Goal: Communication & Community: Answer question/provide support

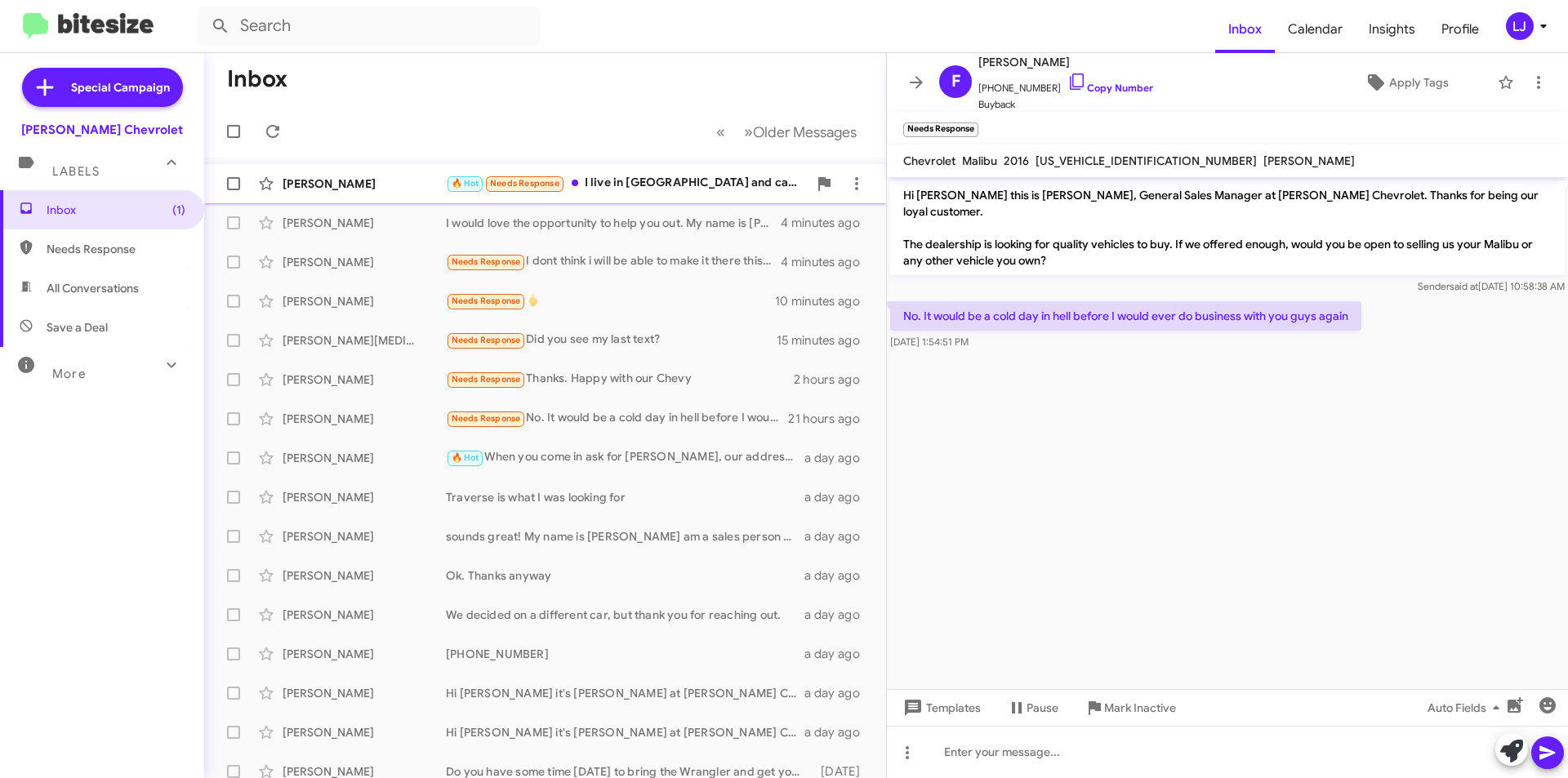
click at [628, 185] on div "🔥 Hot Needs Response I live in [GEOGRAPHIC_DATA] and can come by 9am [DATE] mor…" at bounding box center [626, 183] width 362 height 19
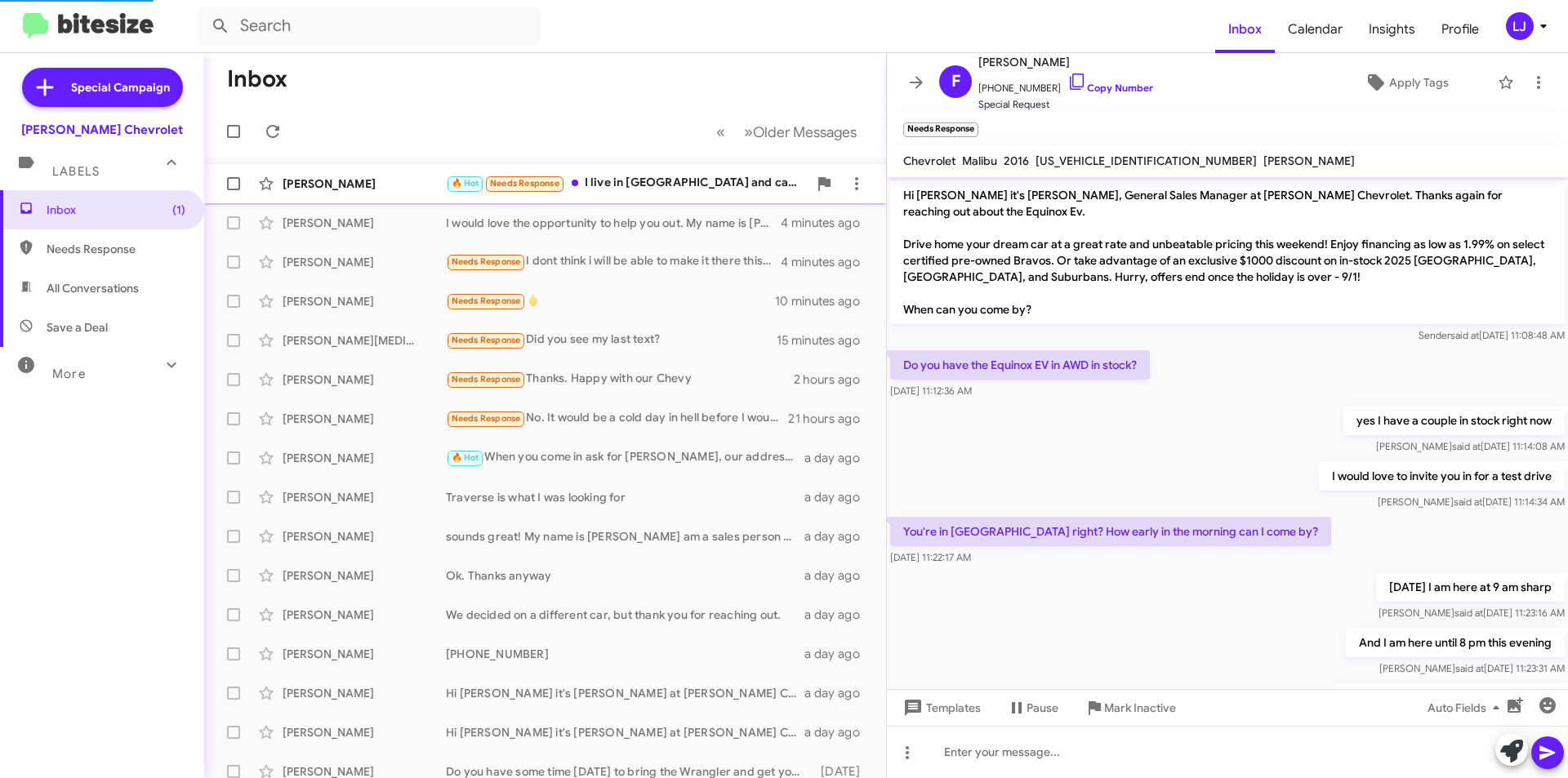
scroll to position [139, 0]
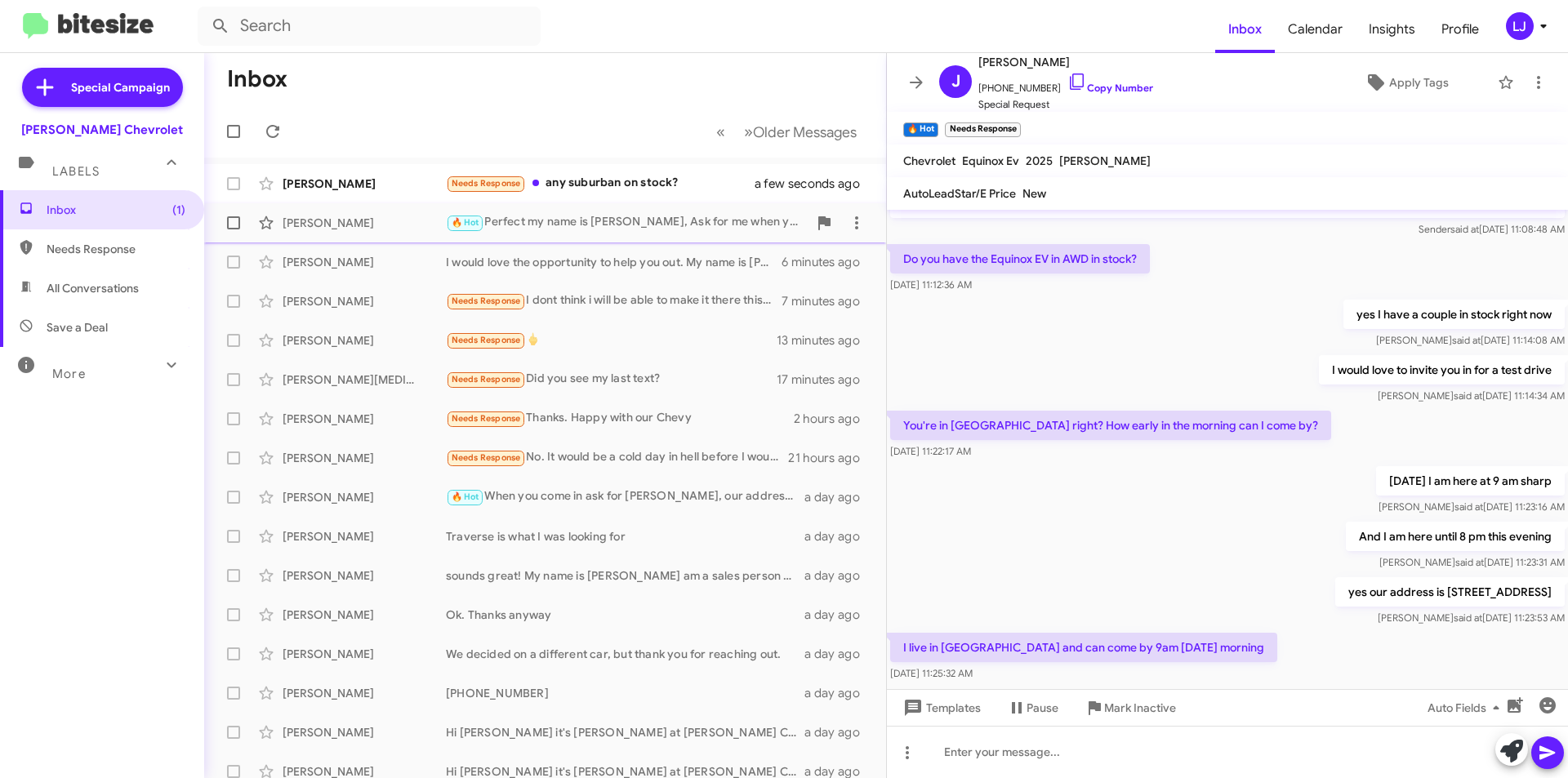
click at [750, 203] on span "[PERSON_NAME] 🔥 Hot Perfect my name is [PERSON_NAME], Ask for me when you come …" at bounding box center [545, 223] width 682 height 40
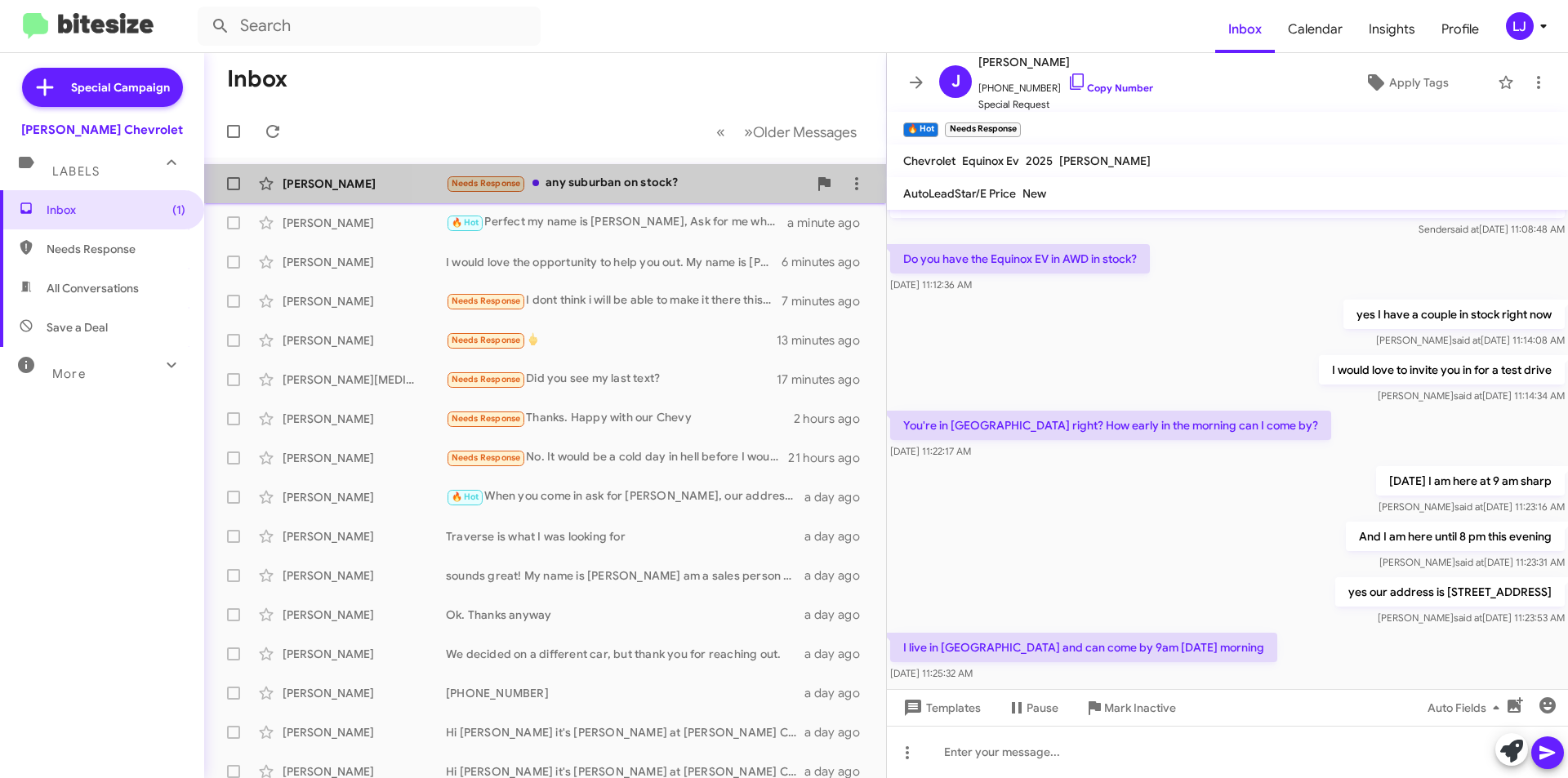
click at [741, 190] on div "Needs Response any suburban on stock?" at bounding box center [626, 183] width 362 height 19
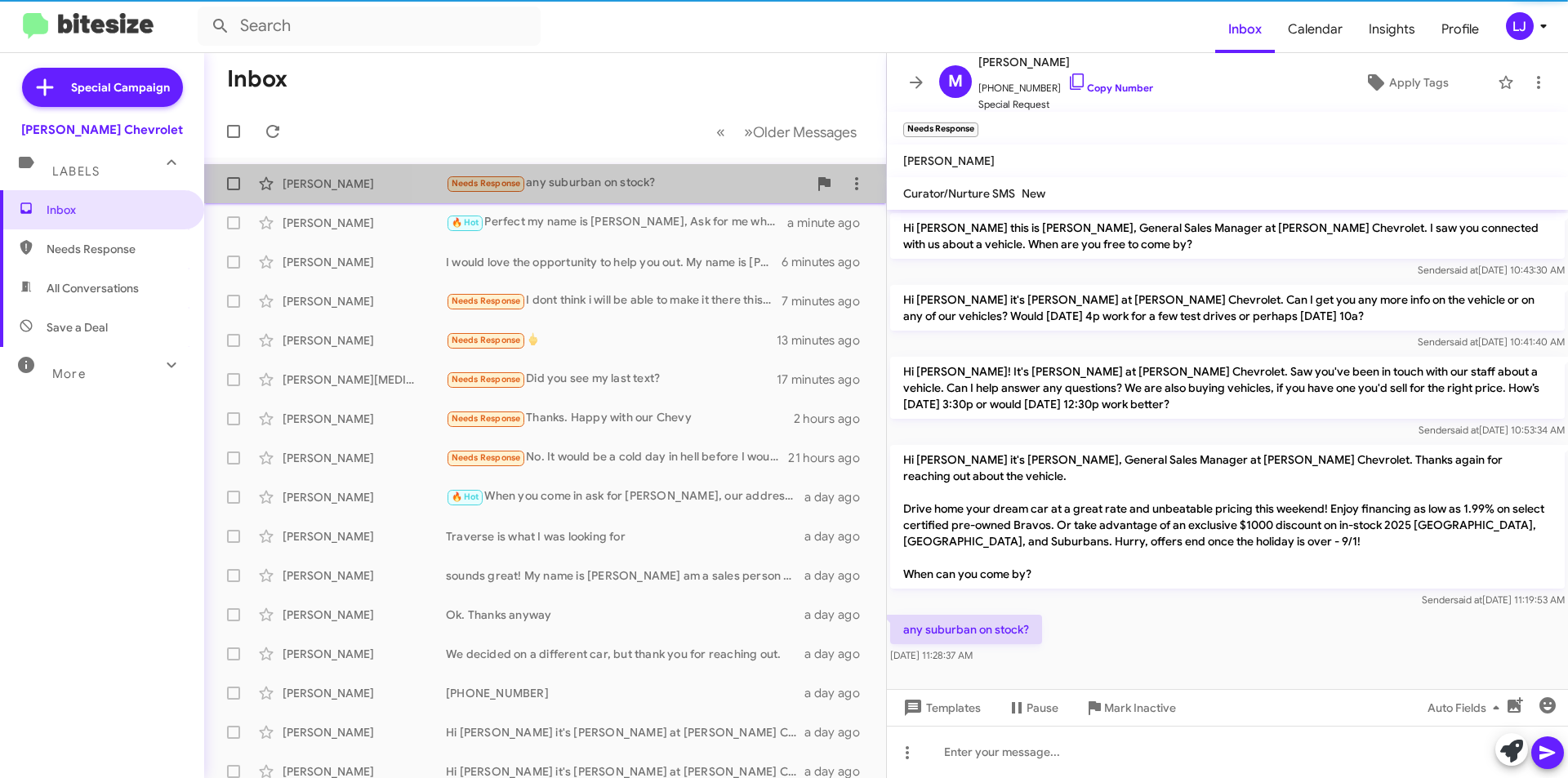
click at [741, 190] on div "Needs Response any suburban on stock?" at bounding box center [626, 183] width 362 height 19
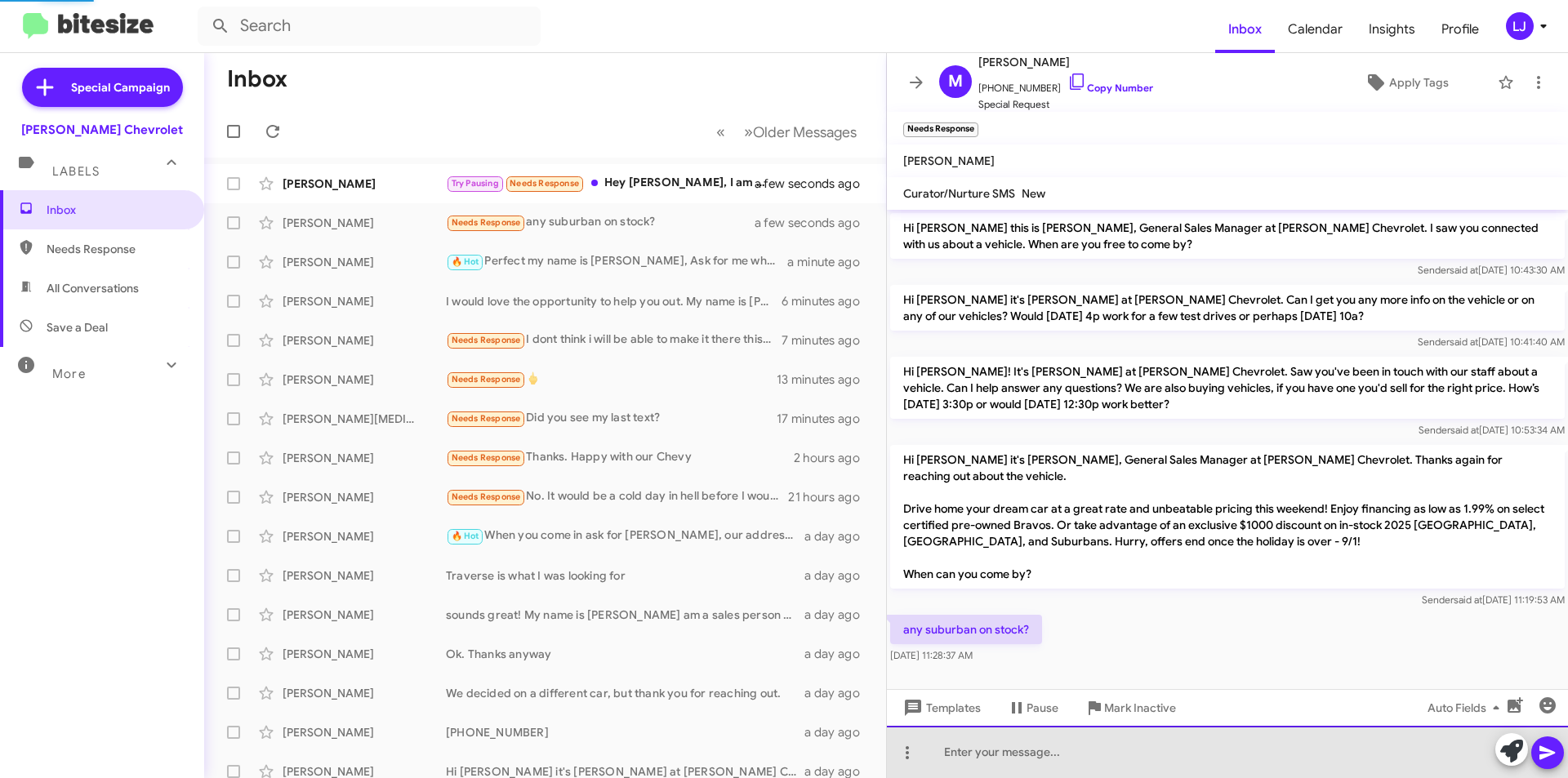
click at [1042, 757] on div at bounding box center [1227, 752] width 681 height 52
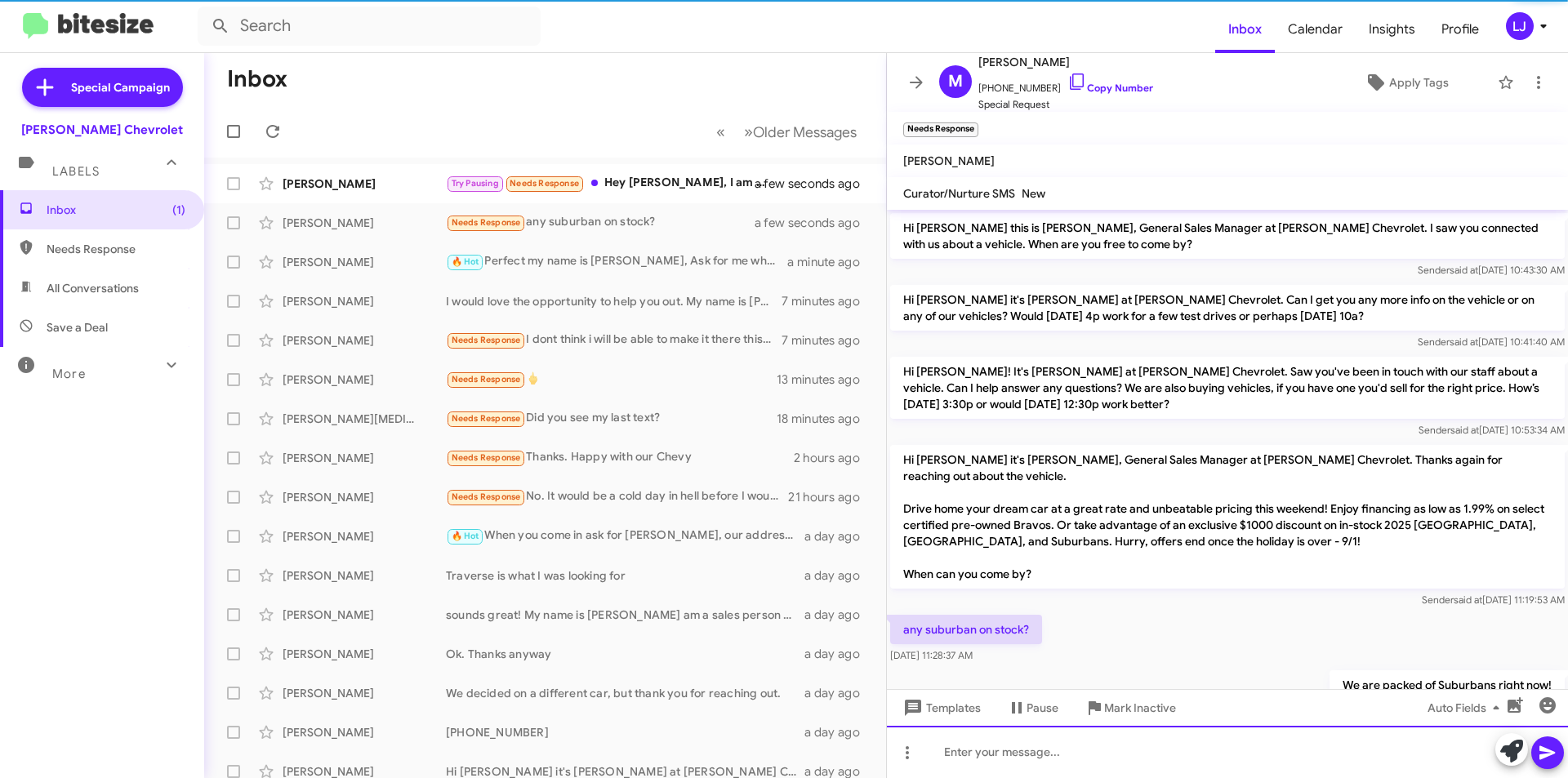
scroll to position [58, 0]
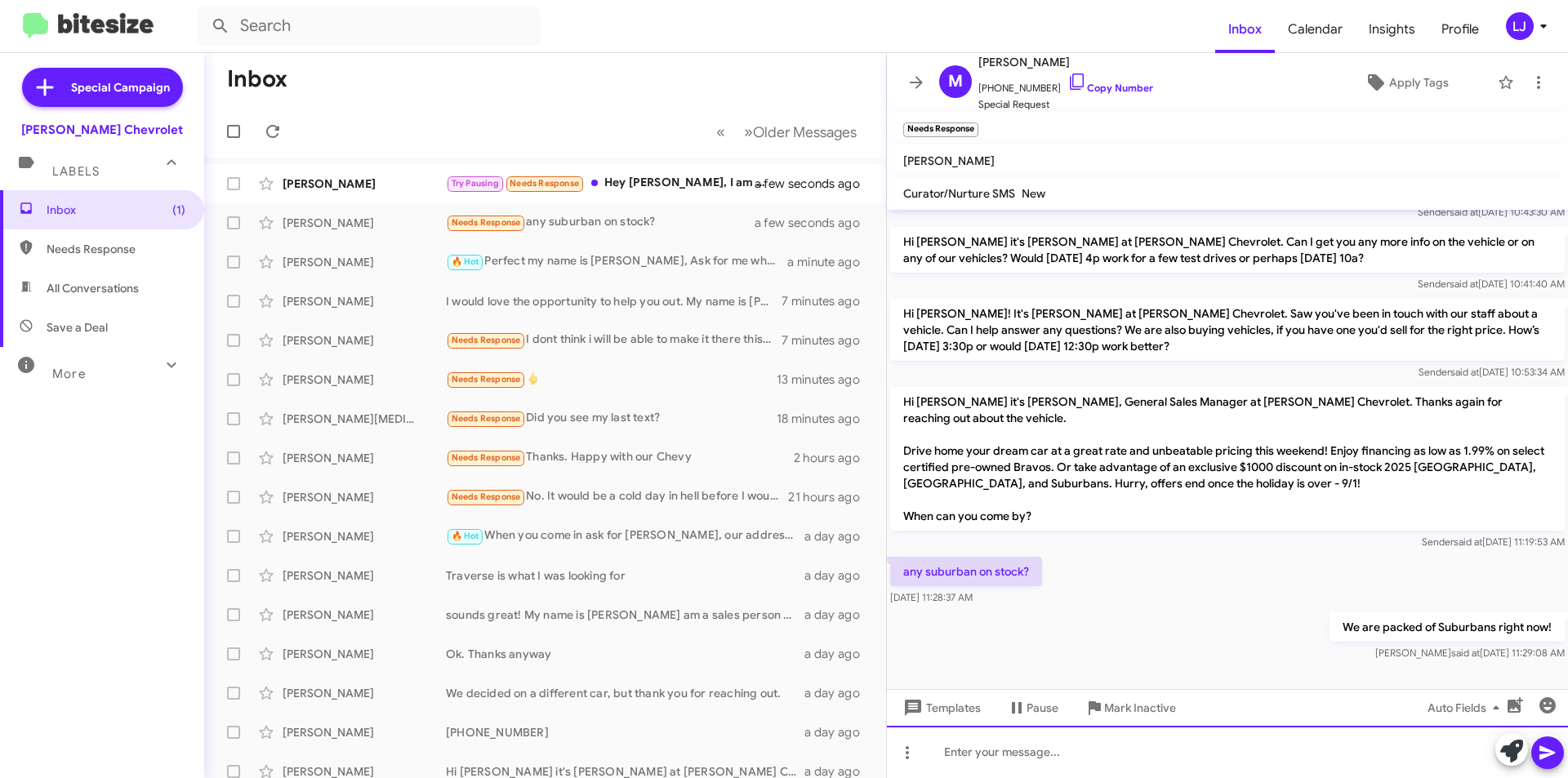
click at [1334, 755] on div at bounding box center [1227, 752] width 681 height 52
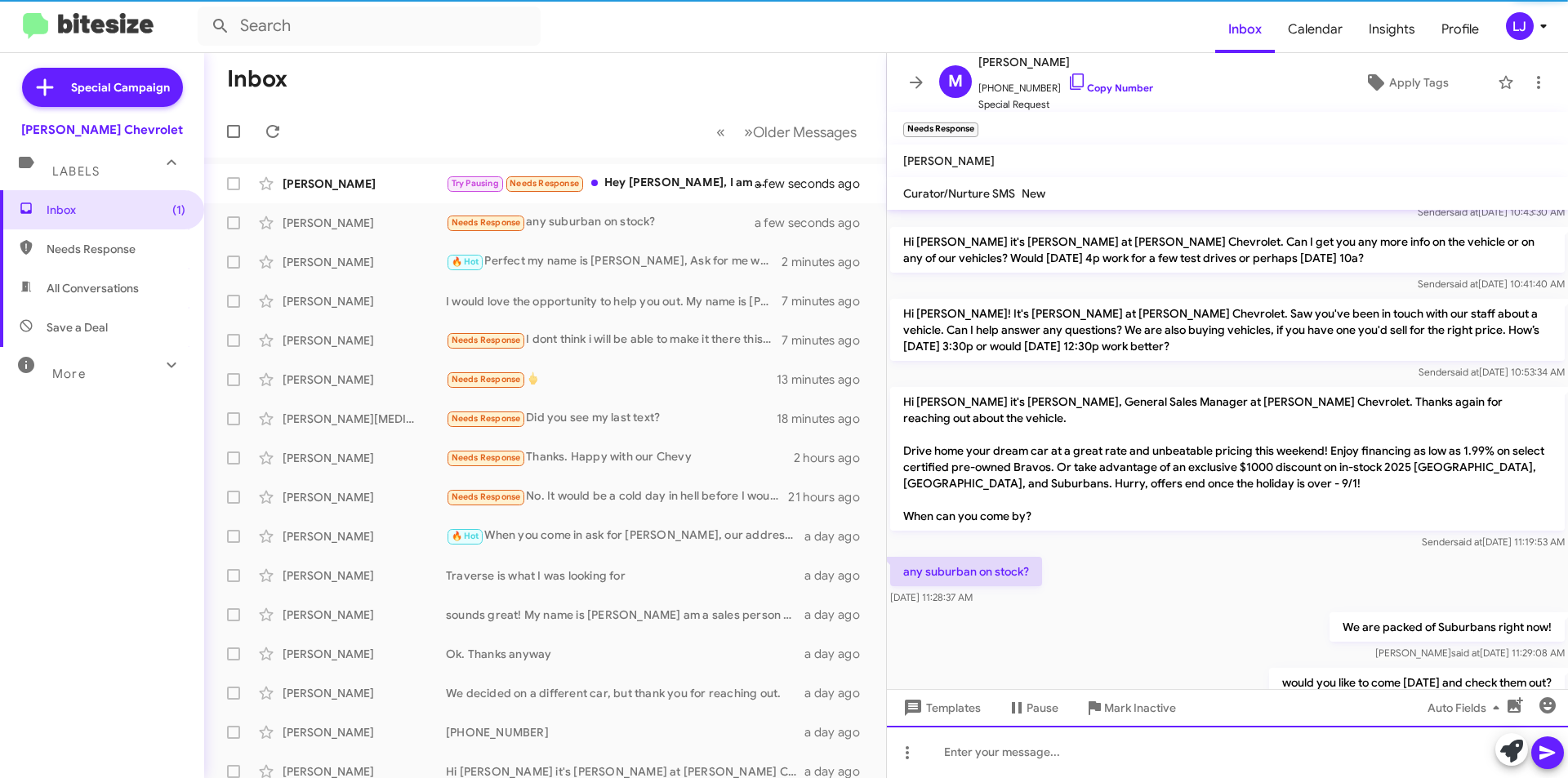
scroll to position [118, 0]
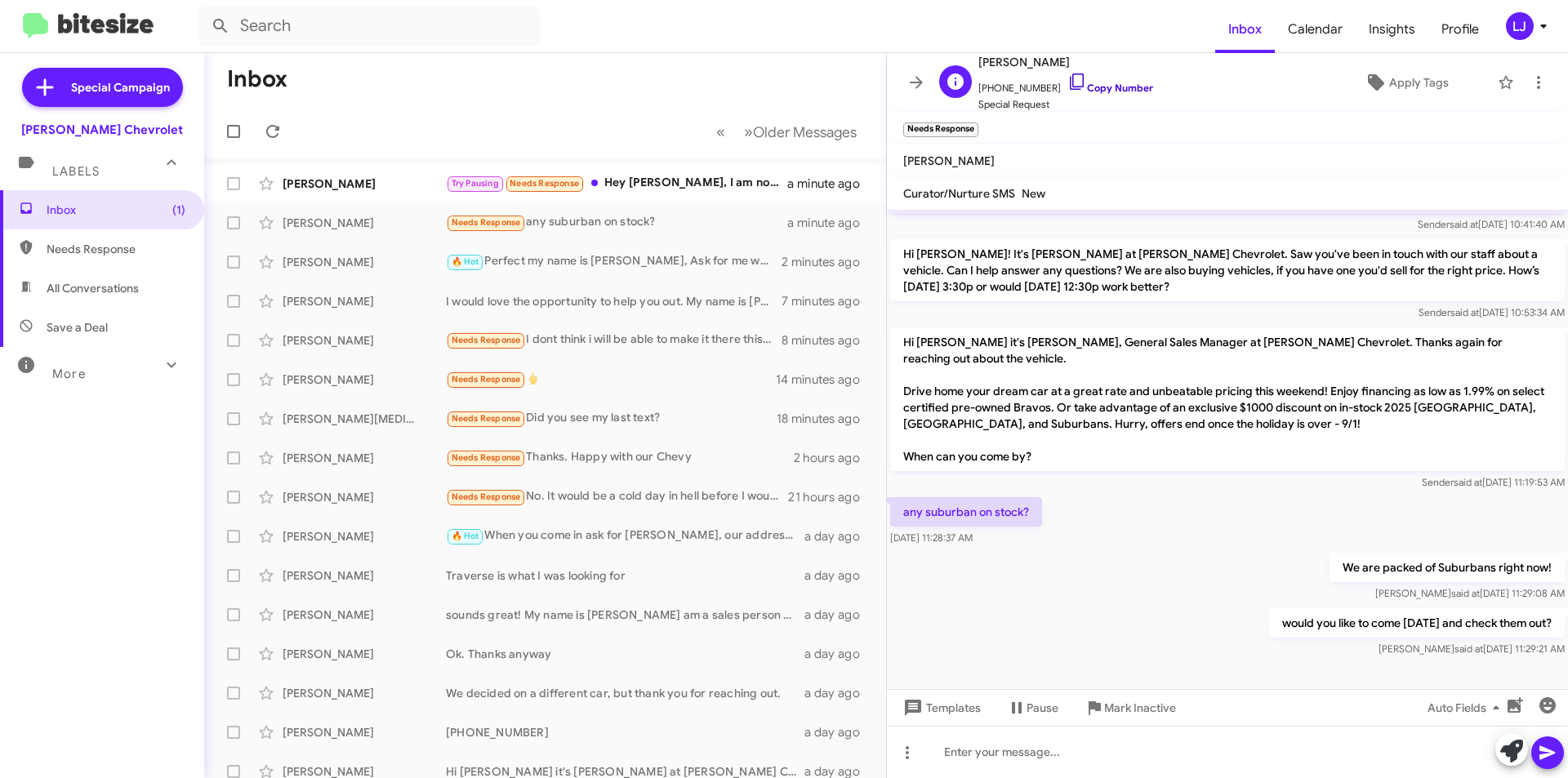
click at [1067, 76] on icon at bounding box center [1077, 81] width 20 height 20
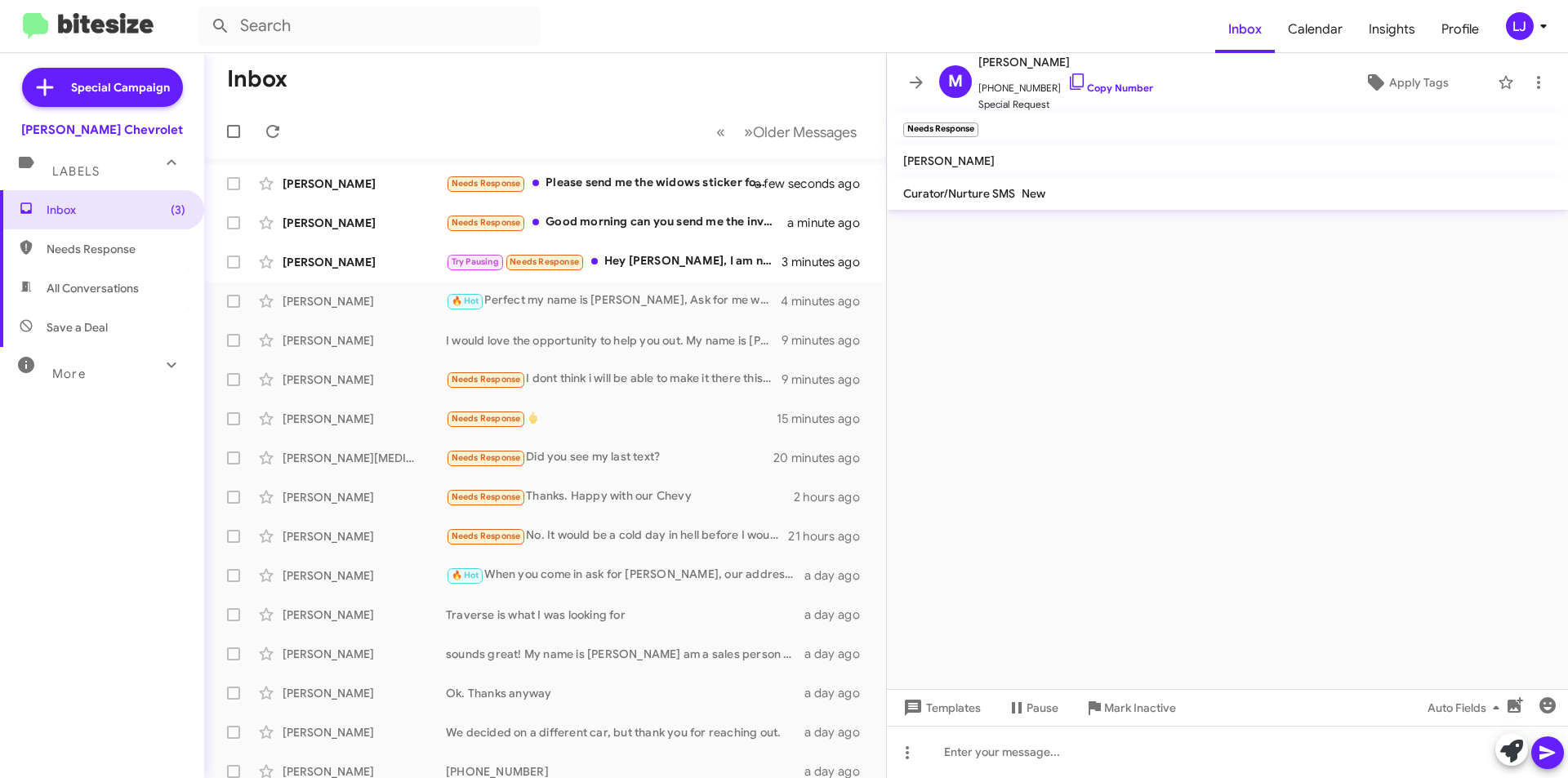
scroll to position [0, 0]
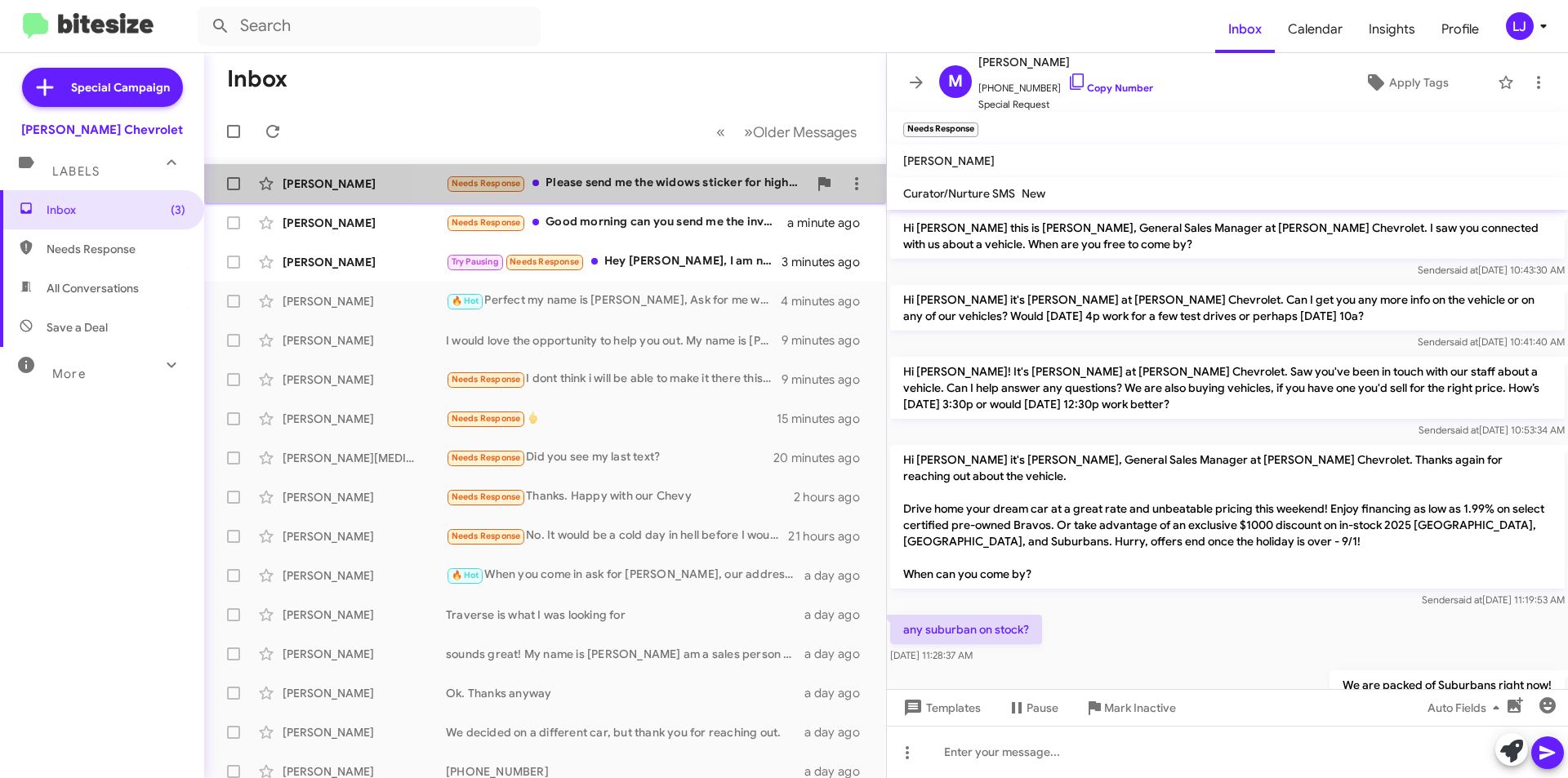
click at [653, 174] on div "Needs Response Please send me the widows sticker for high country" at bounding box center [626, 183] width 362 height 19
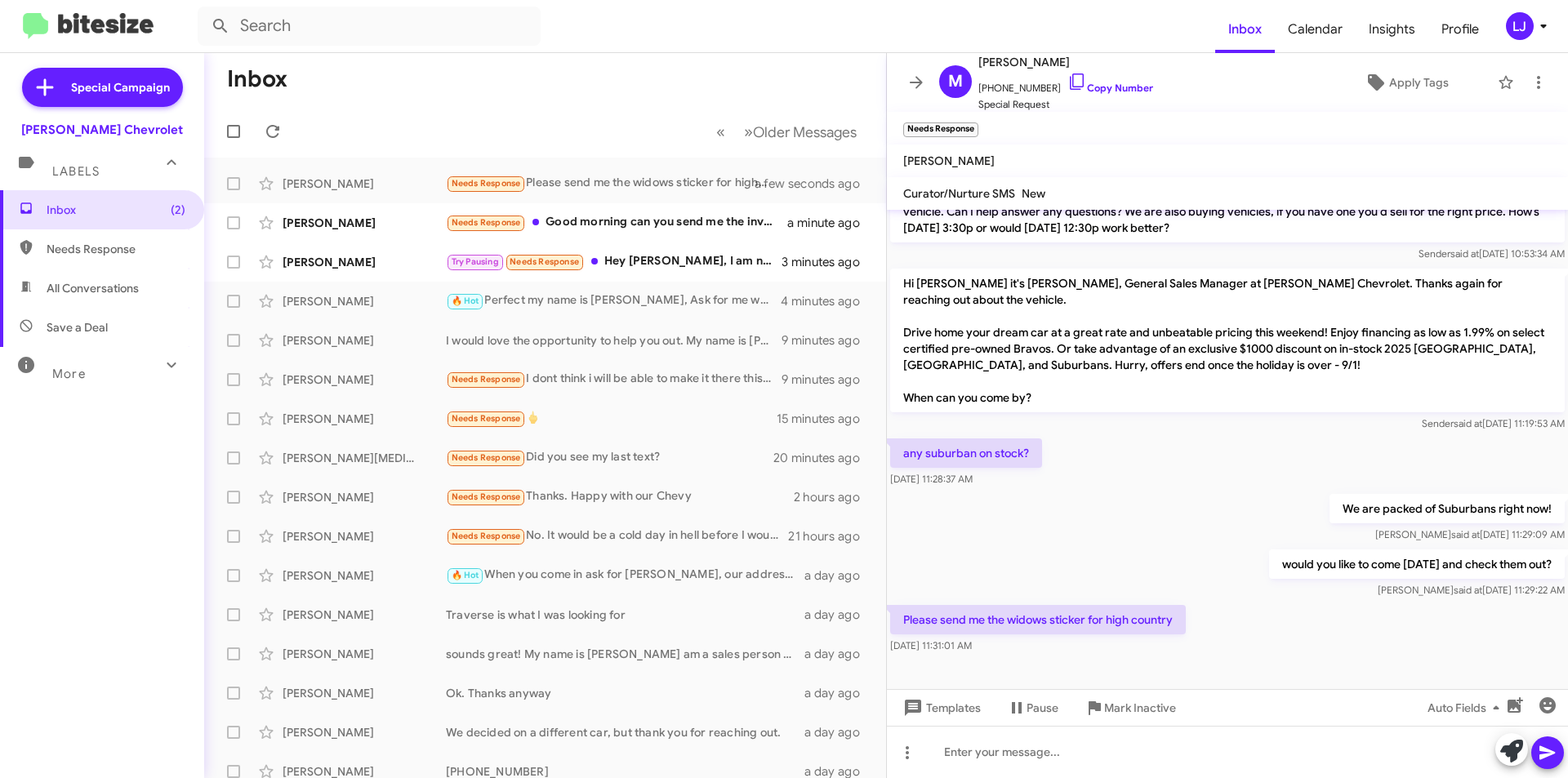
scroll to position [178, 0]
click at [1118, 751] on div at bounding box center [1227, 752] width 681 height 52
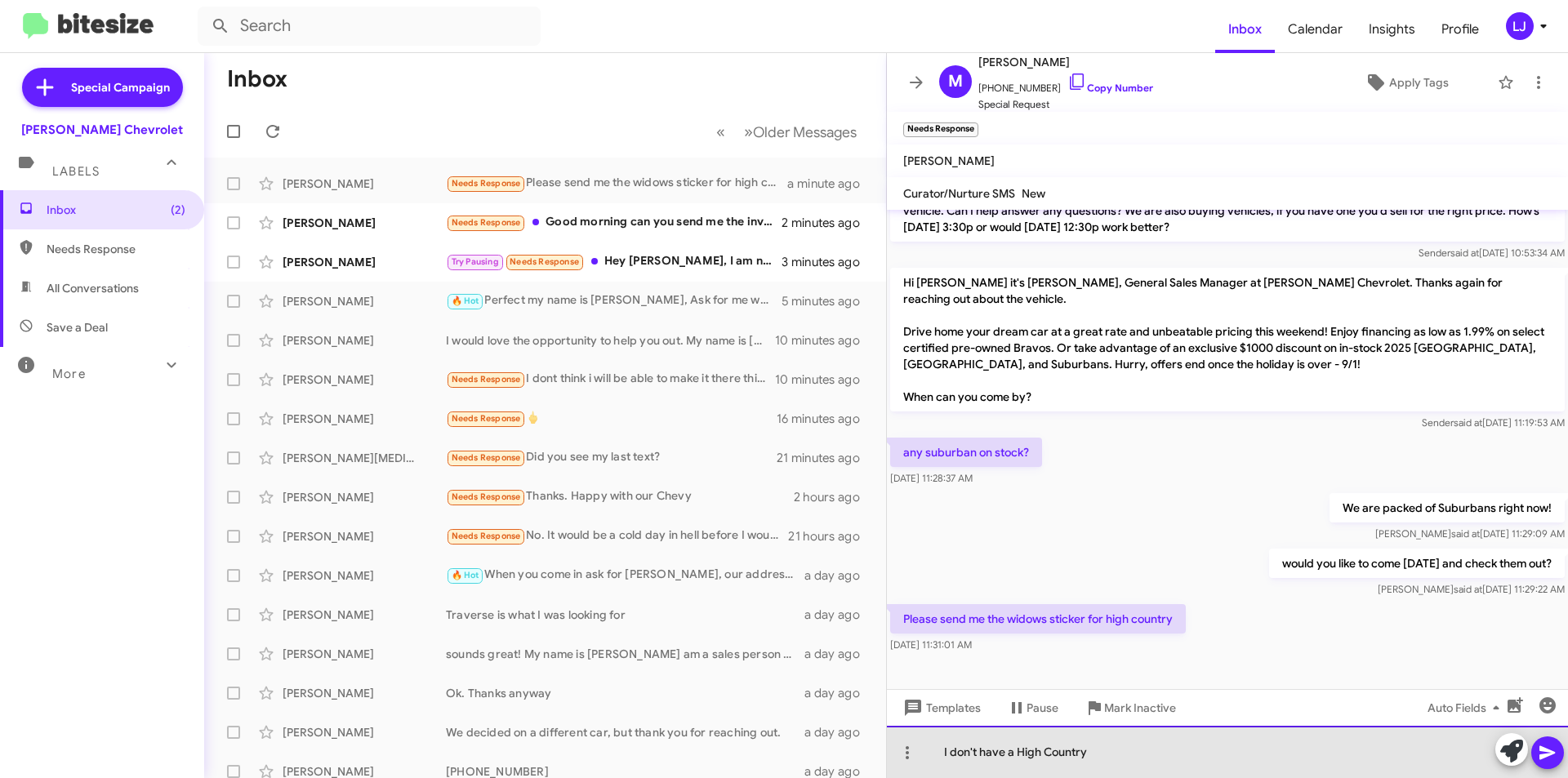
click at [1015, 756] on div "I don't have a High Country" at bounding box center [1227, 752] width 681 height 52
click at [1107, 756] on div "I don't have High Country" at bounding box center [1227, 752] width 681 height 52
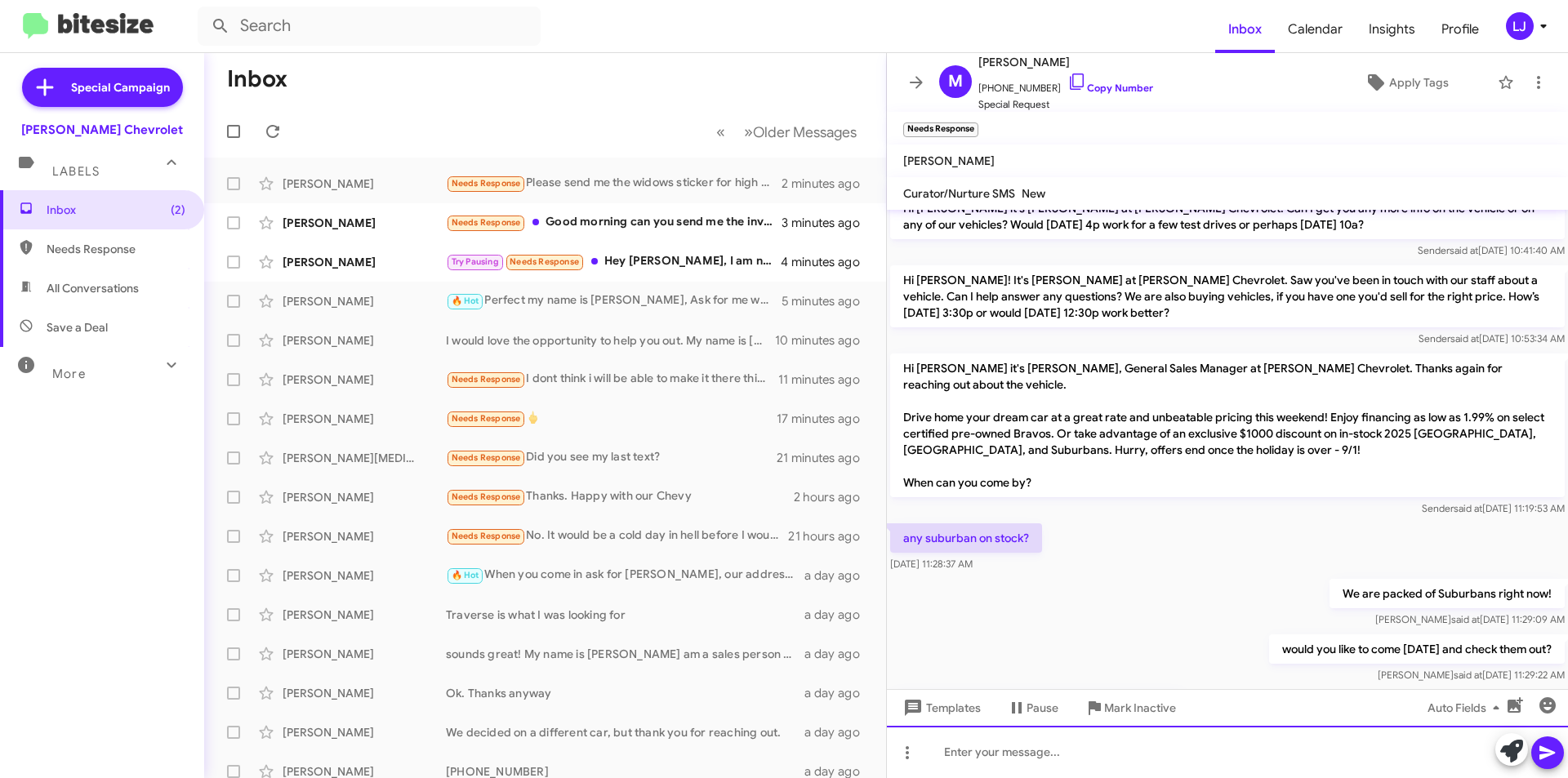
scroll to position [237, 0]
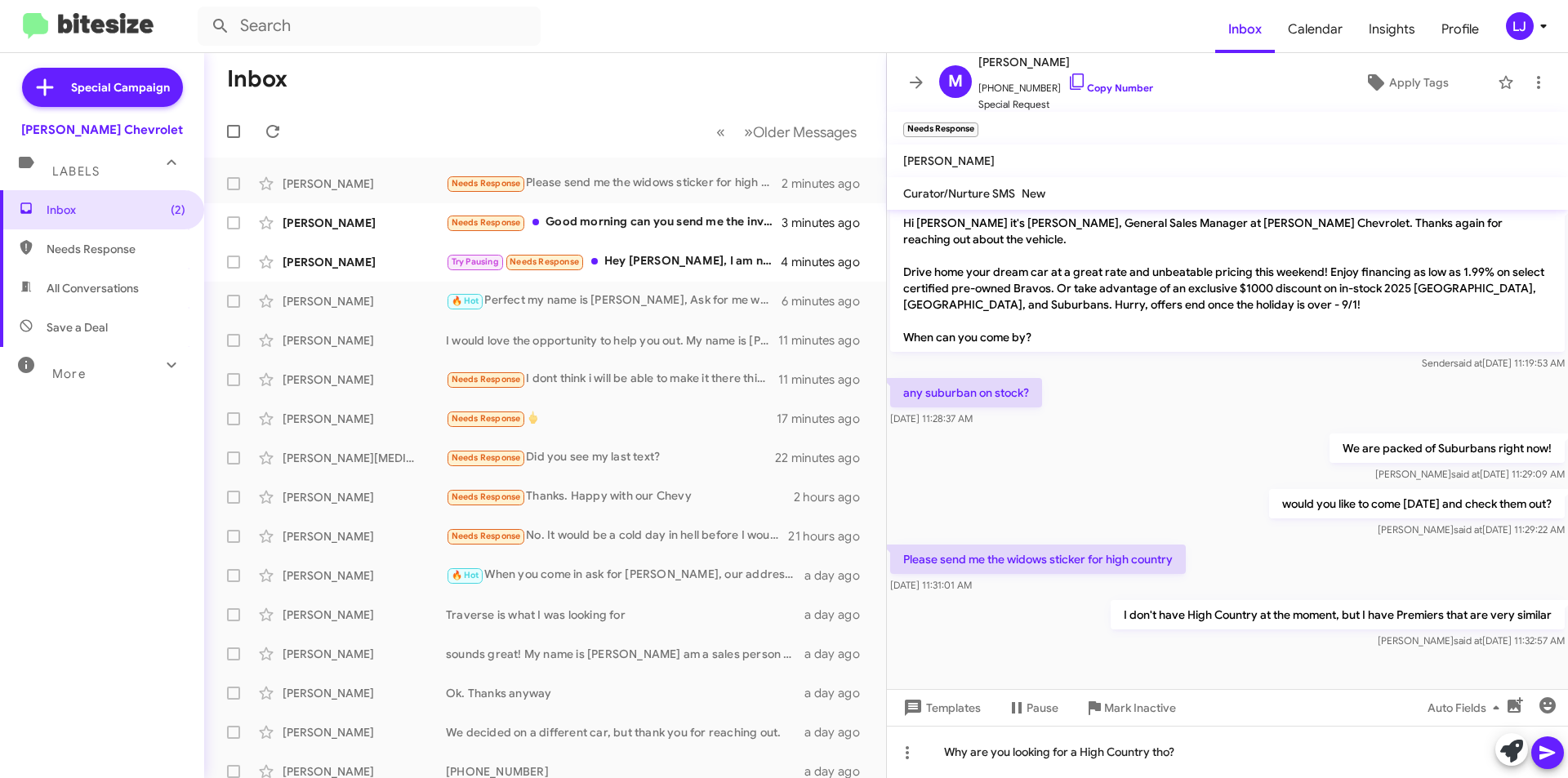
click at [1550, 744] on icon at bounding box center [1547, 753] width 20 height 20
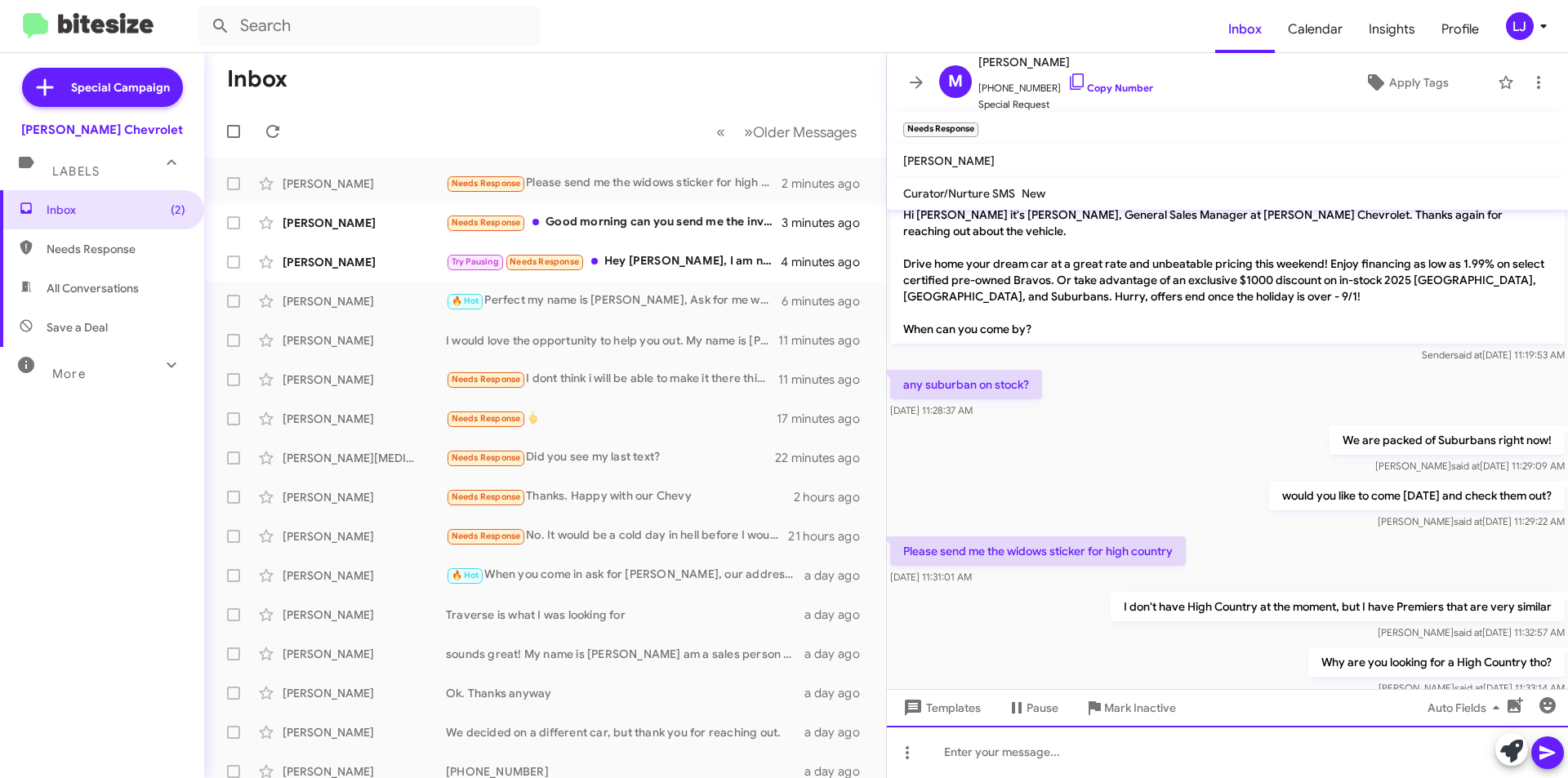
scroll to position [296, 0]
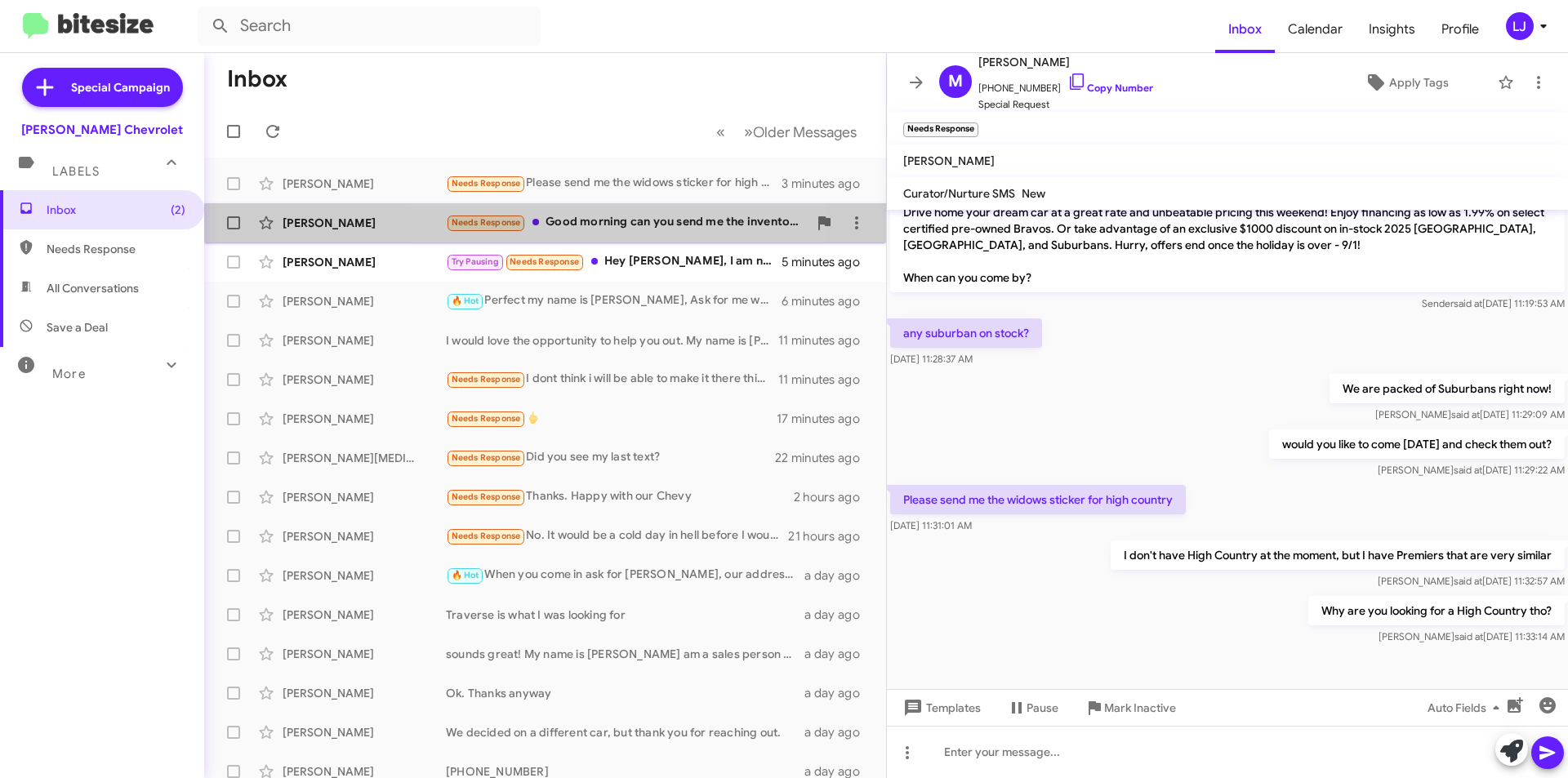
click at [549, 209] on div "[PERSON_NAME] Needs Response Good morning can you send me the inventory 2024 an…" at bounding box center [545, 223] width 656 height 33
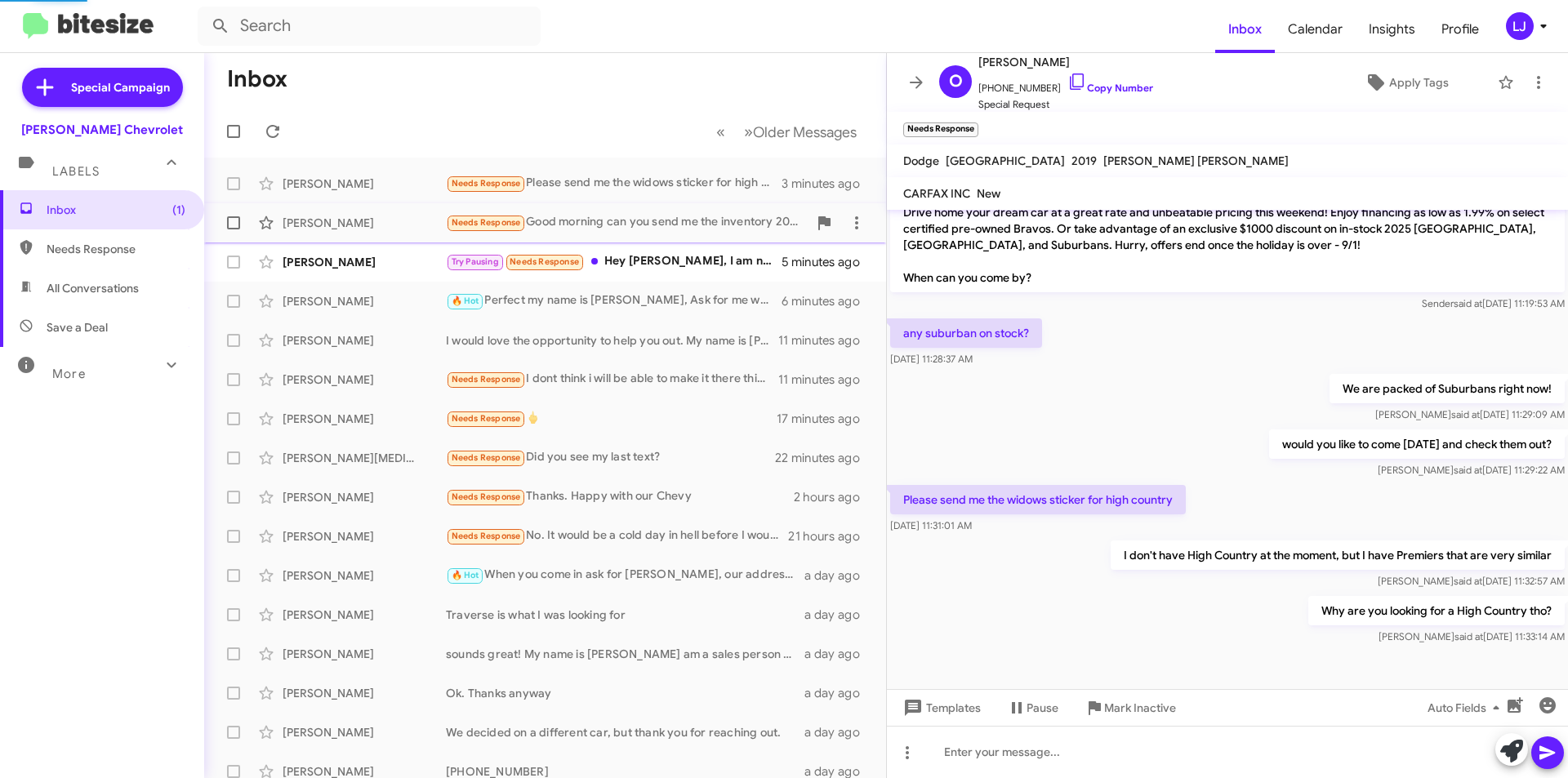
scroll to position [25, 0]
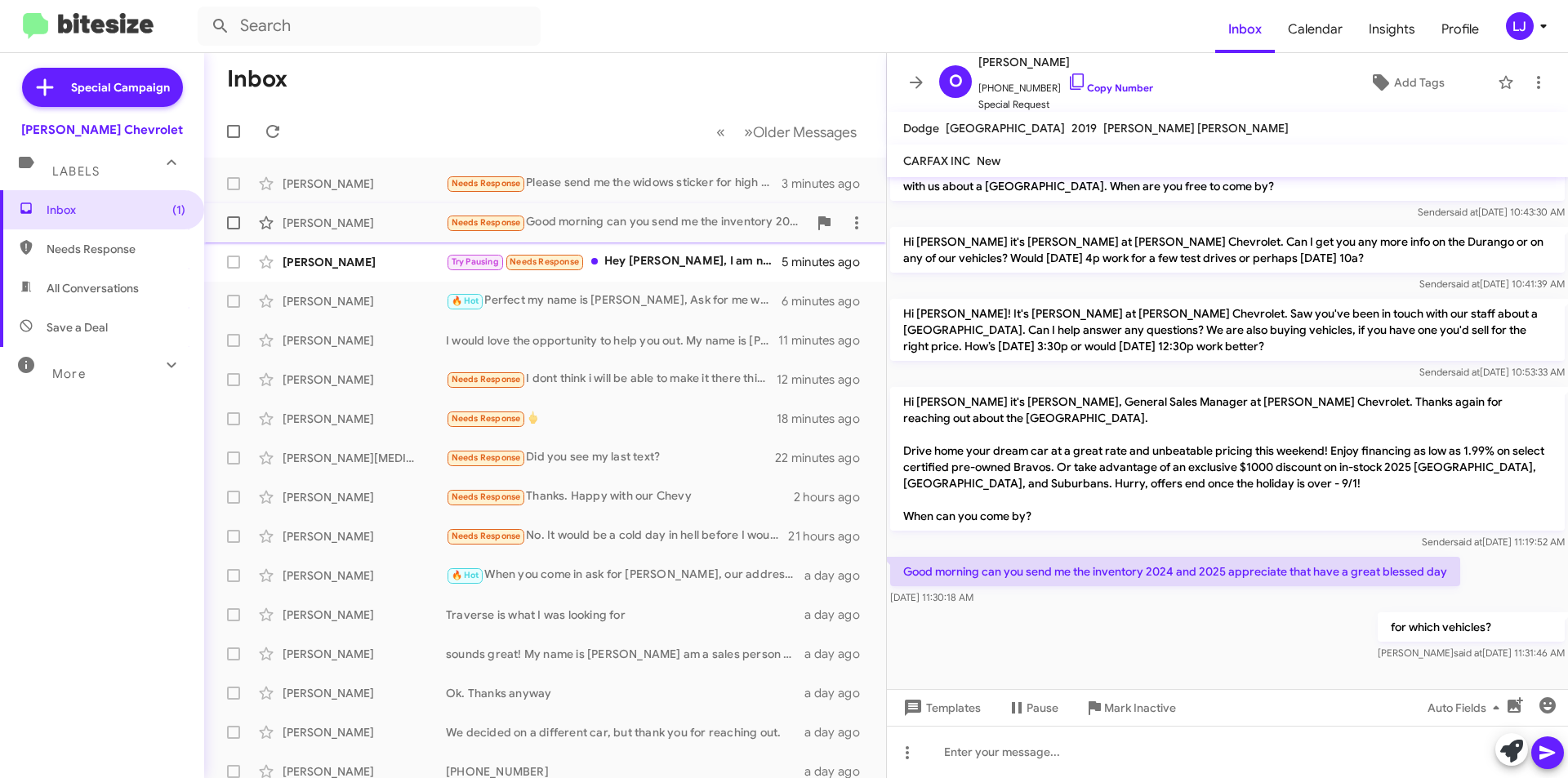
click at [624, 222] on div "Needs Response Good morning can you send me the inventory 2024 and 2025 appreci…" at bounding box center [626, 223] width 362 height 19
click at [622, 194] on div "[PERSON_NAME] Needs Response Please send me the widows sticker for high country…" at bounding box center [545, 183] width 656 height 33
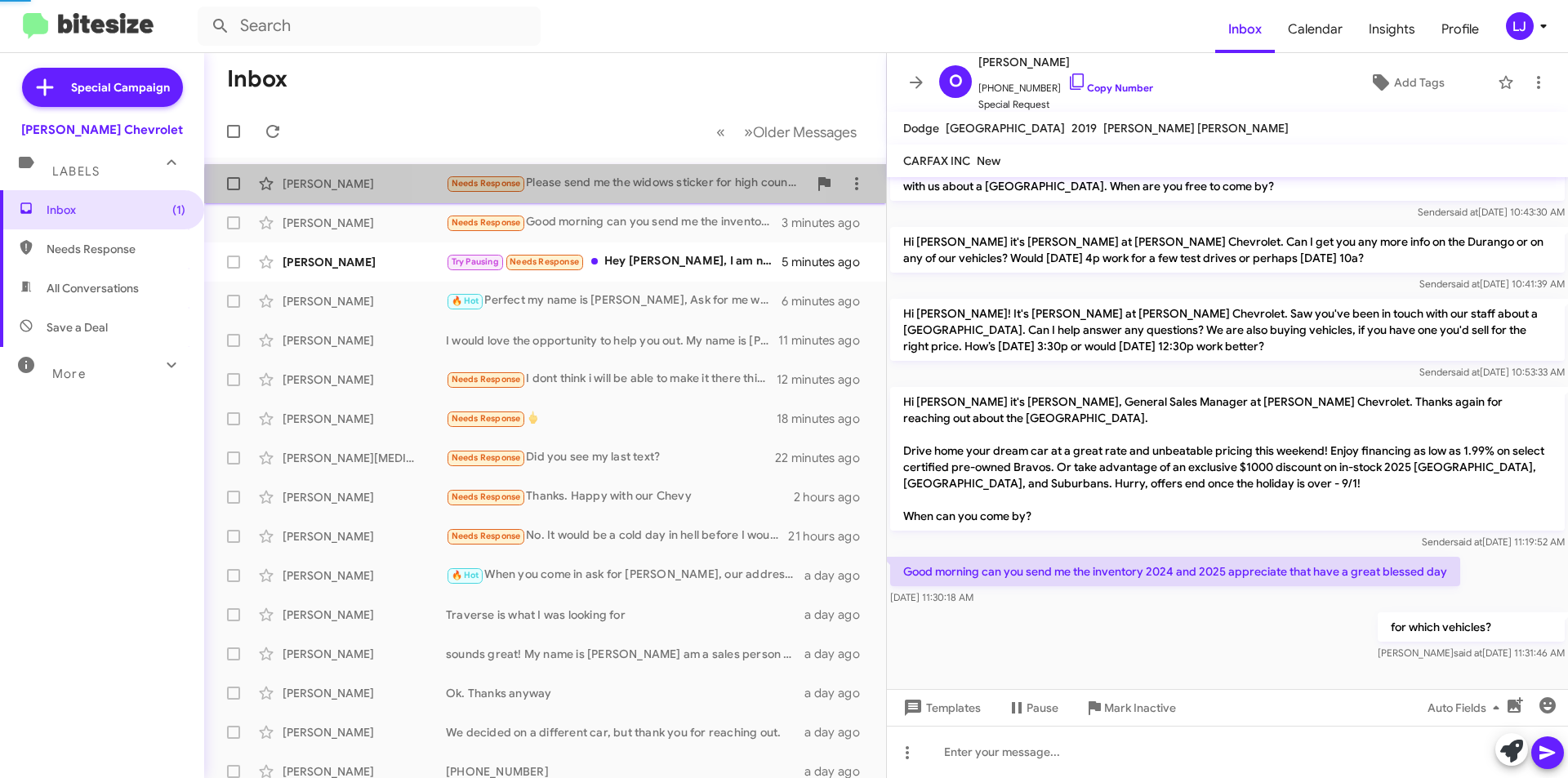
scroll to position [263, 0]
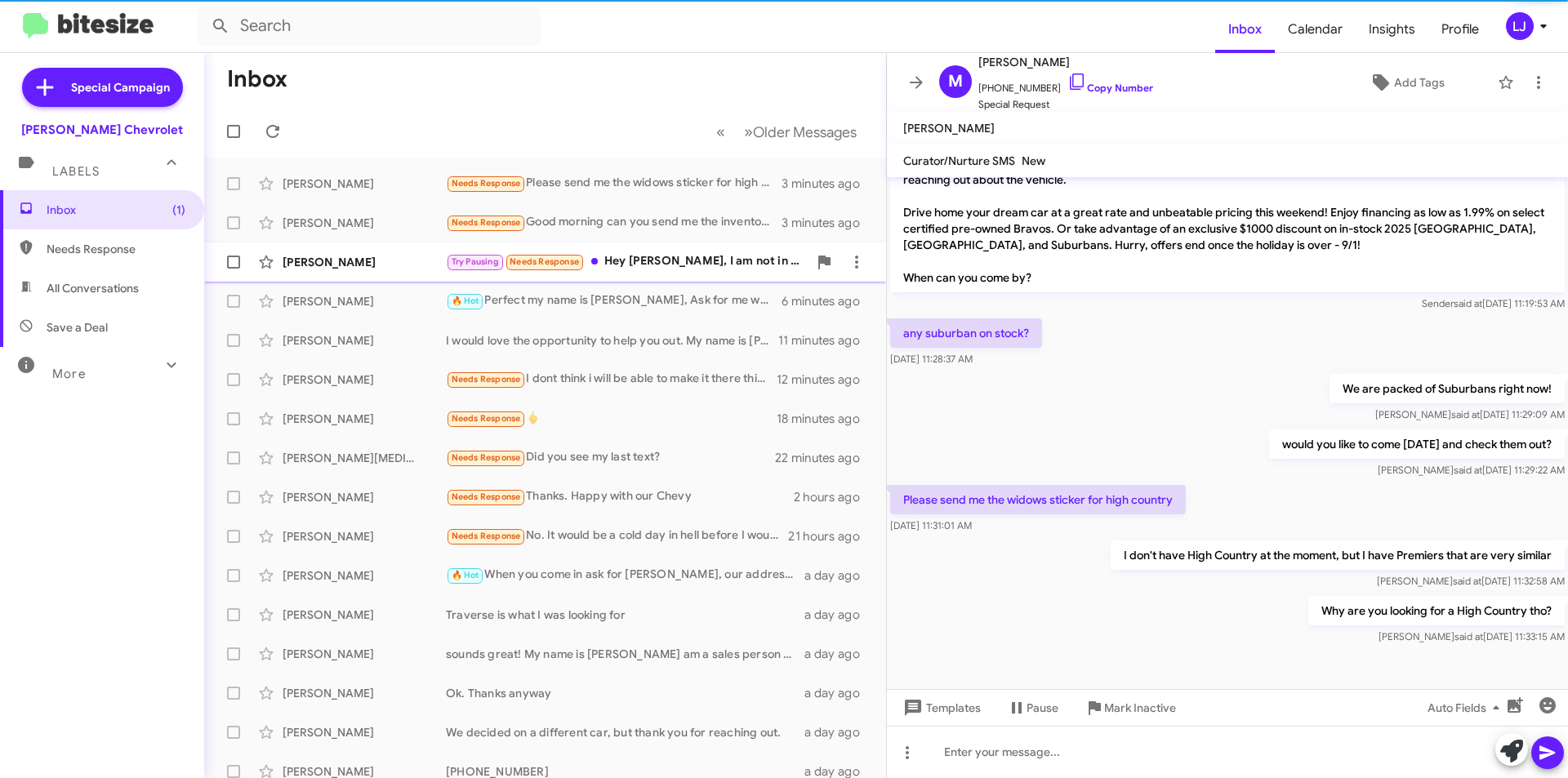
click at [649, 257] on div "Try Pausing Needs Response Hey [PERSON_NAME], I am not in the area. I would be …" at bounding box center [626, 262] width 362 height 19
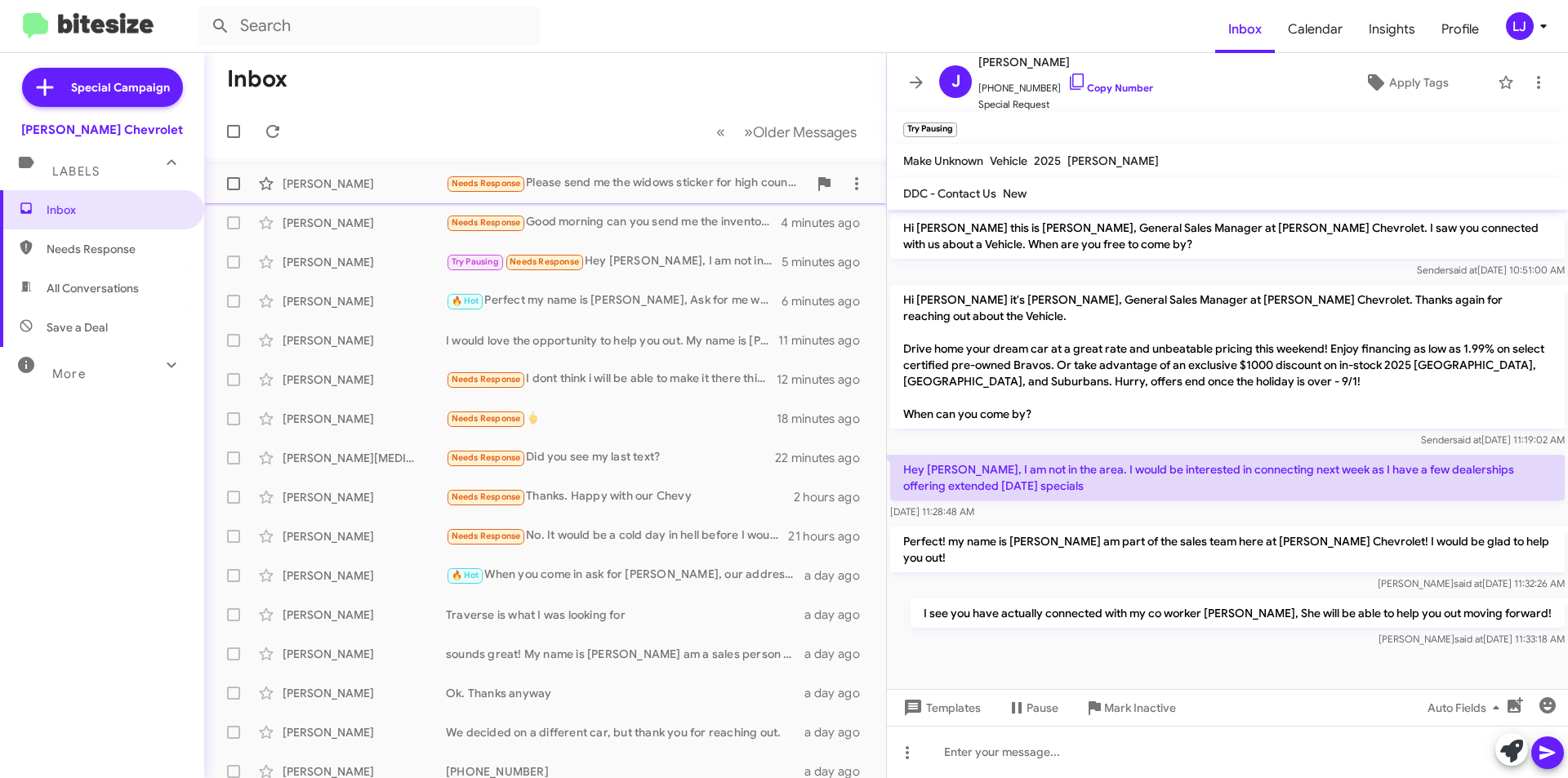
click at [656, 201] on span "[PERSON_NAME] Needs Response Please send me the widows sticker for high country…" at bounding box center [545, 184] width 682 height 40
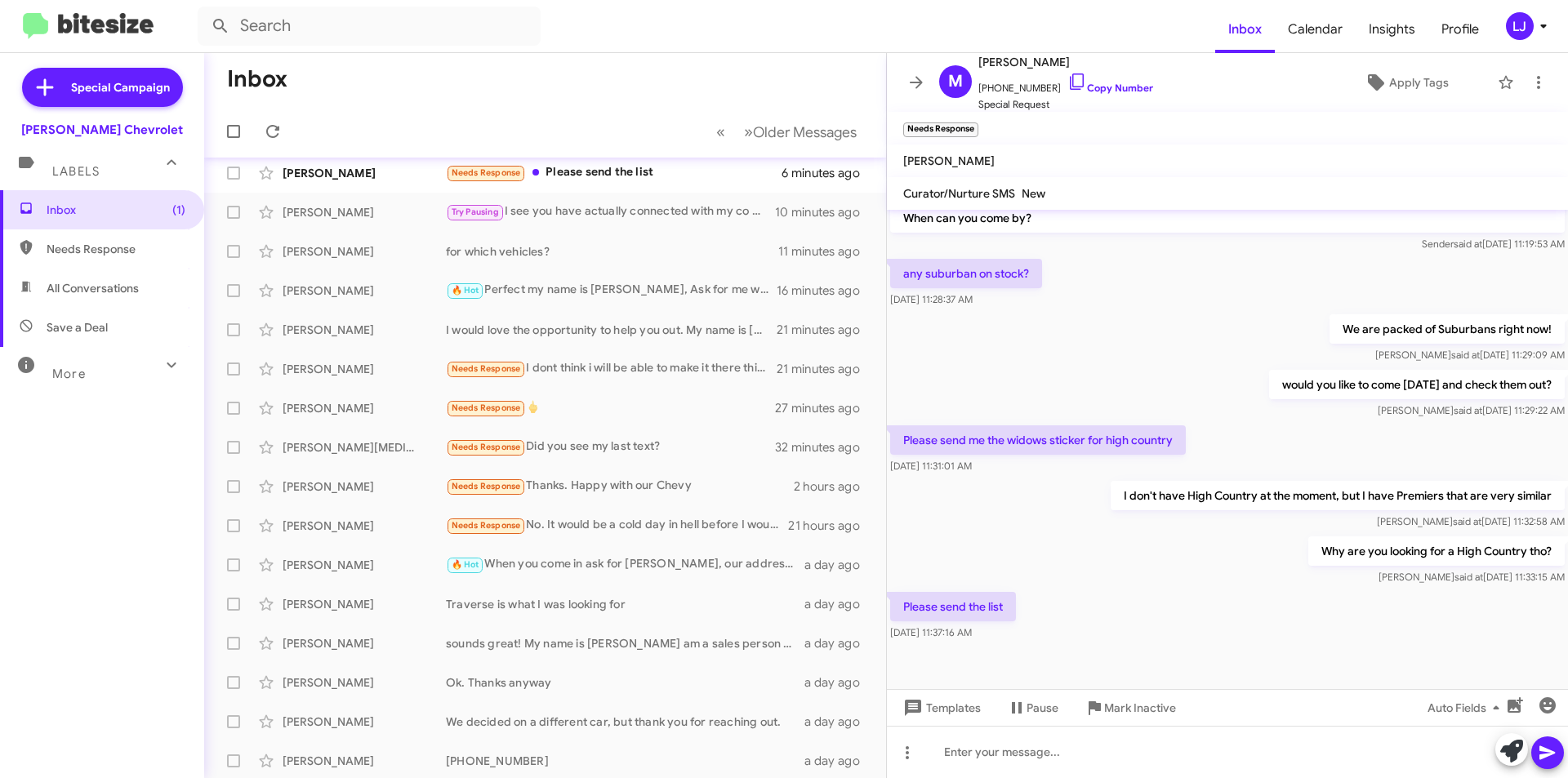
scroll to position [7, 0]
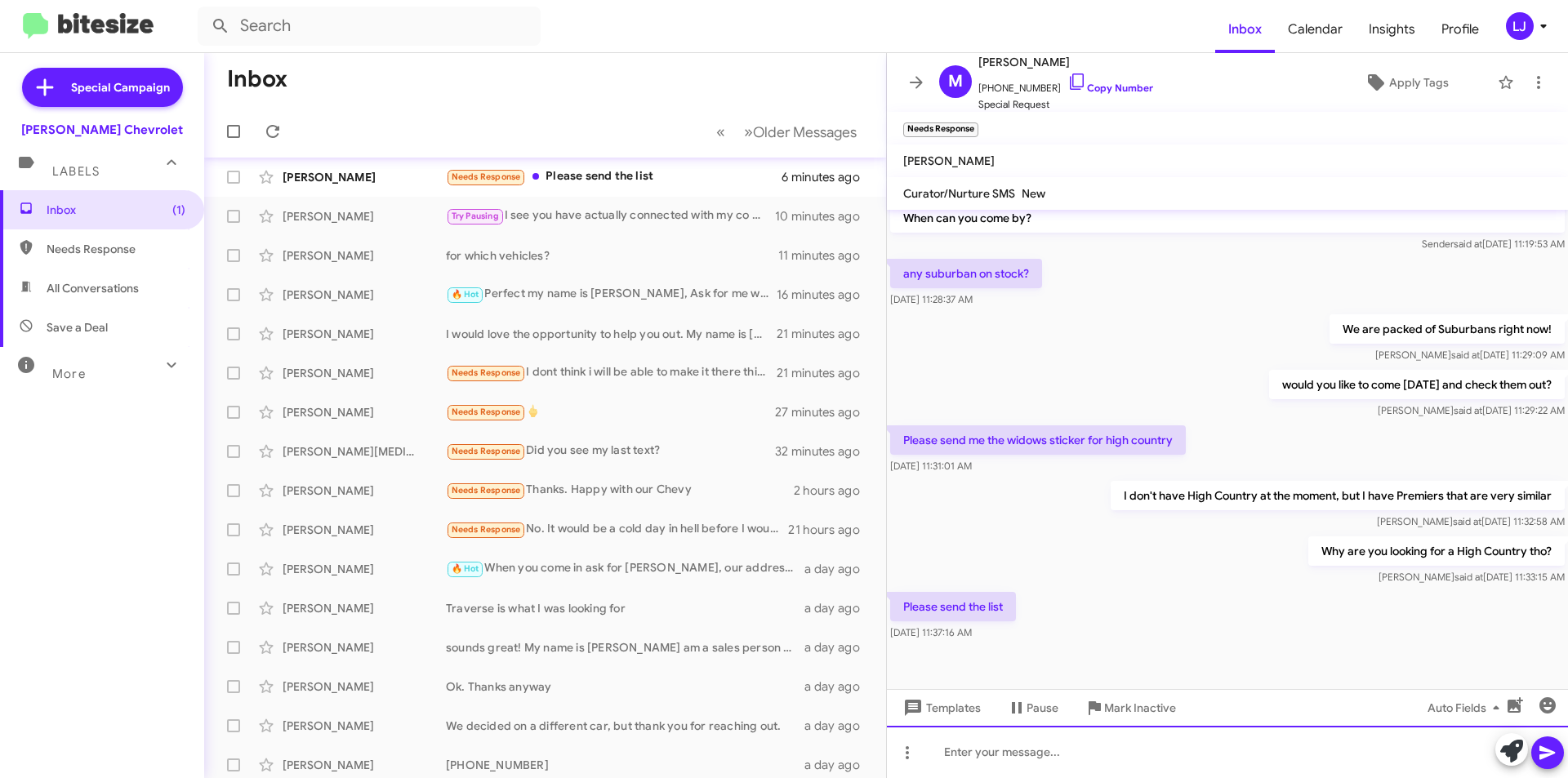
click at [1071, 727] on div at bounding box center [1227, 752] width 681 height 52
drag, startPoint x: 1071, startPoint y: 739, endPoint x: 1084, endPoint y: 752, distance: 18.4
click at [1080, 753] on div at bounding box center [1227, 752] width 681 height 52
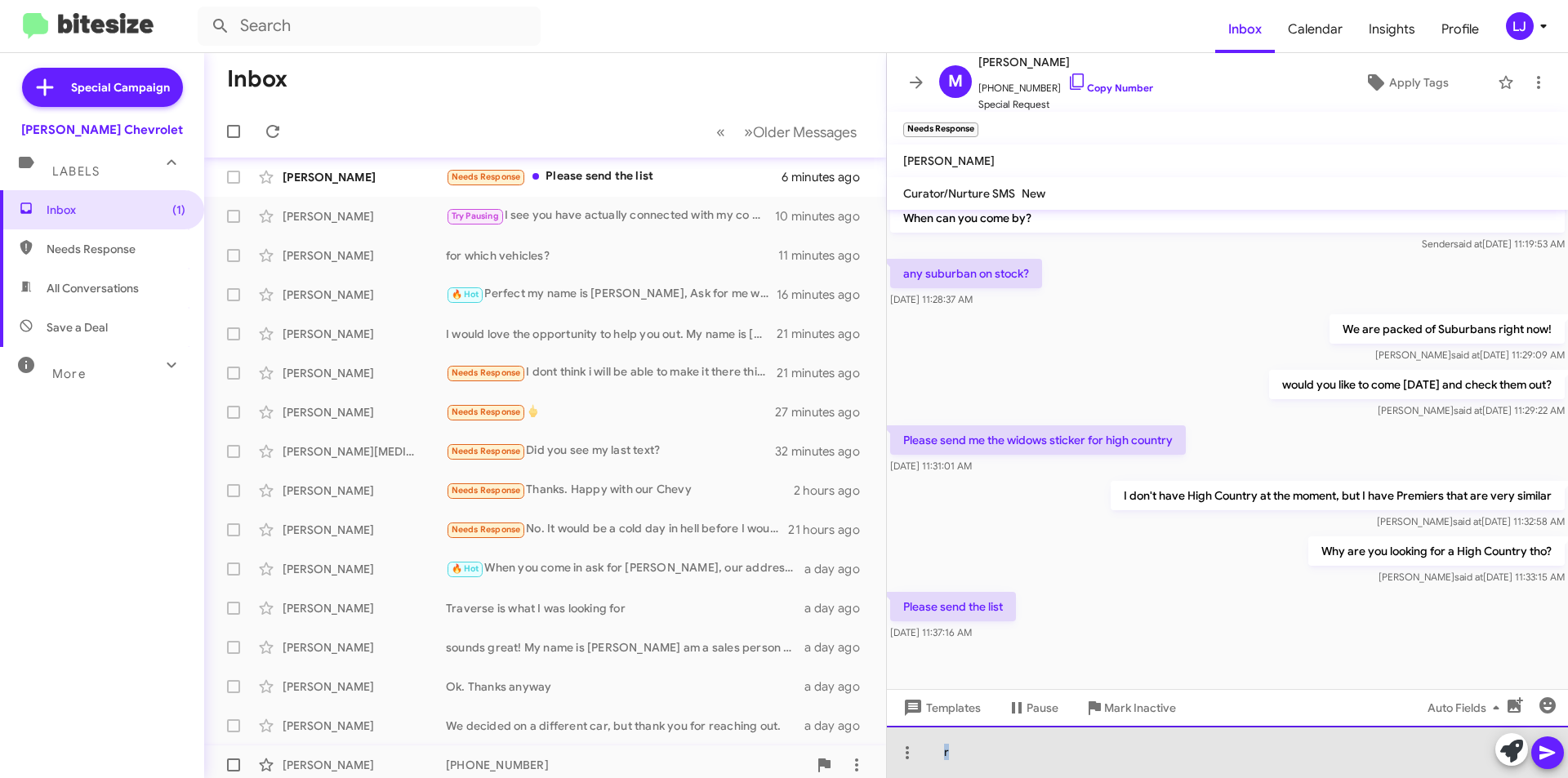
drag, startPoint x: 981, startPoint y: 766, endPoint x: 870, endPoint y: 765, distance: 111.0
click at [869, 766] on div "Inbox « Previous » Next Older Messages [PERSON_NAME] Needs Response Please send…" at bounding box center [886, 415] width 1364 height 725
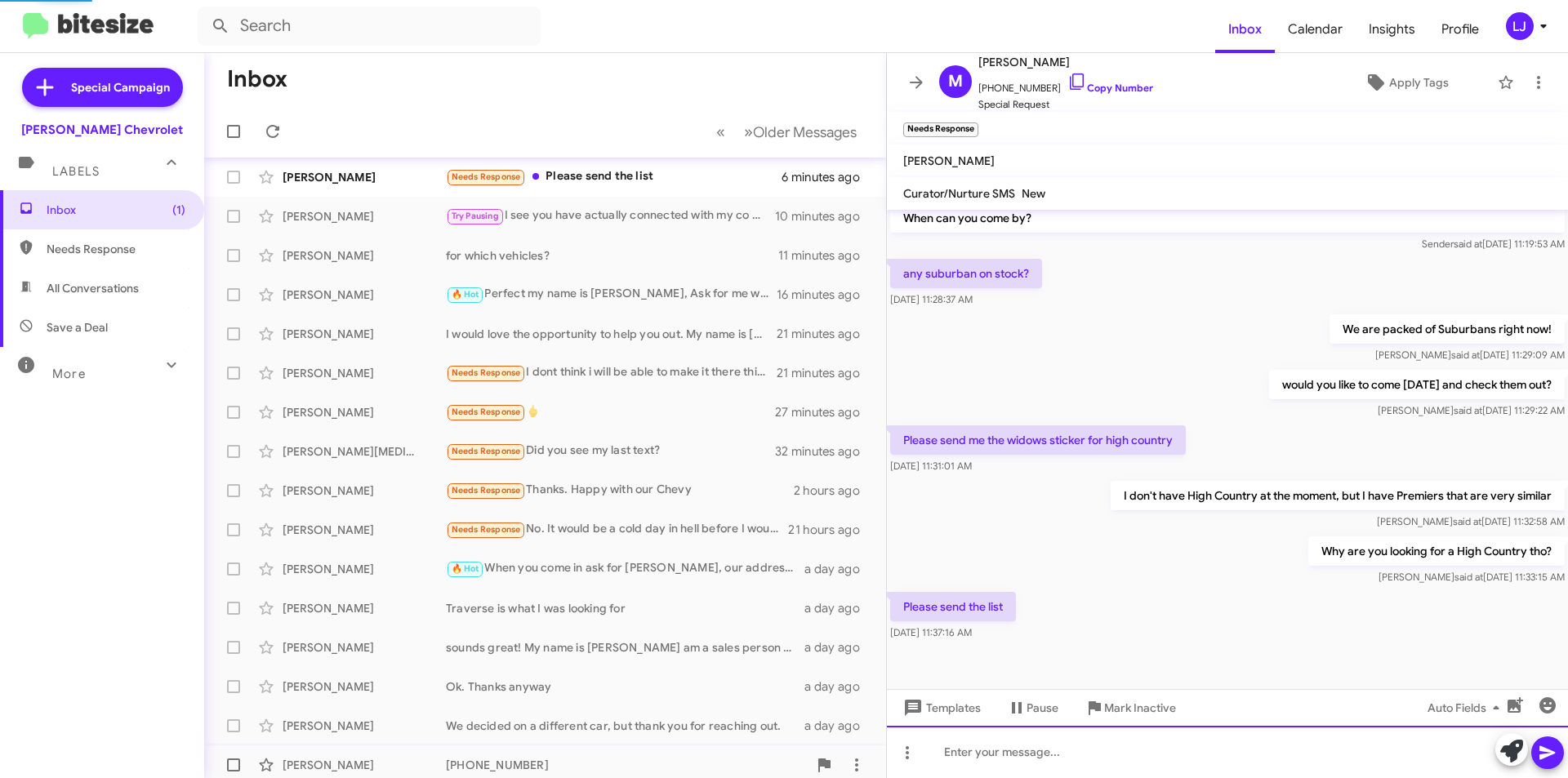
scroll to position [0, 0]
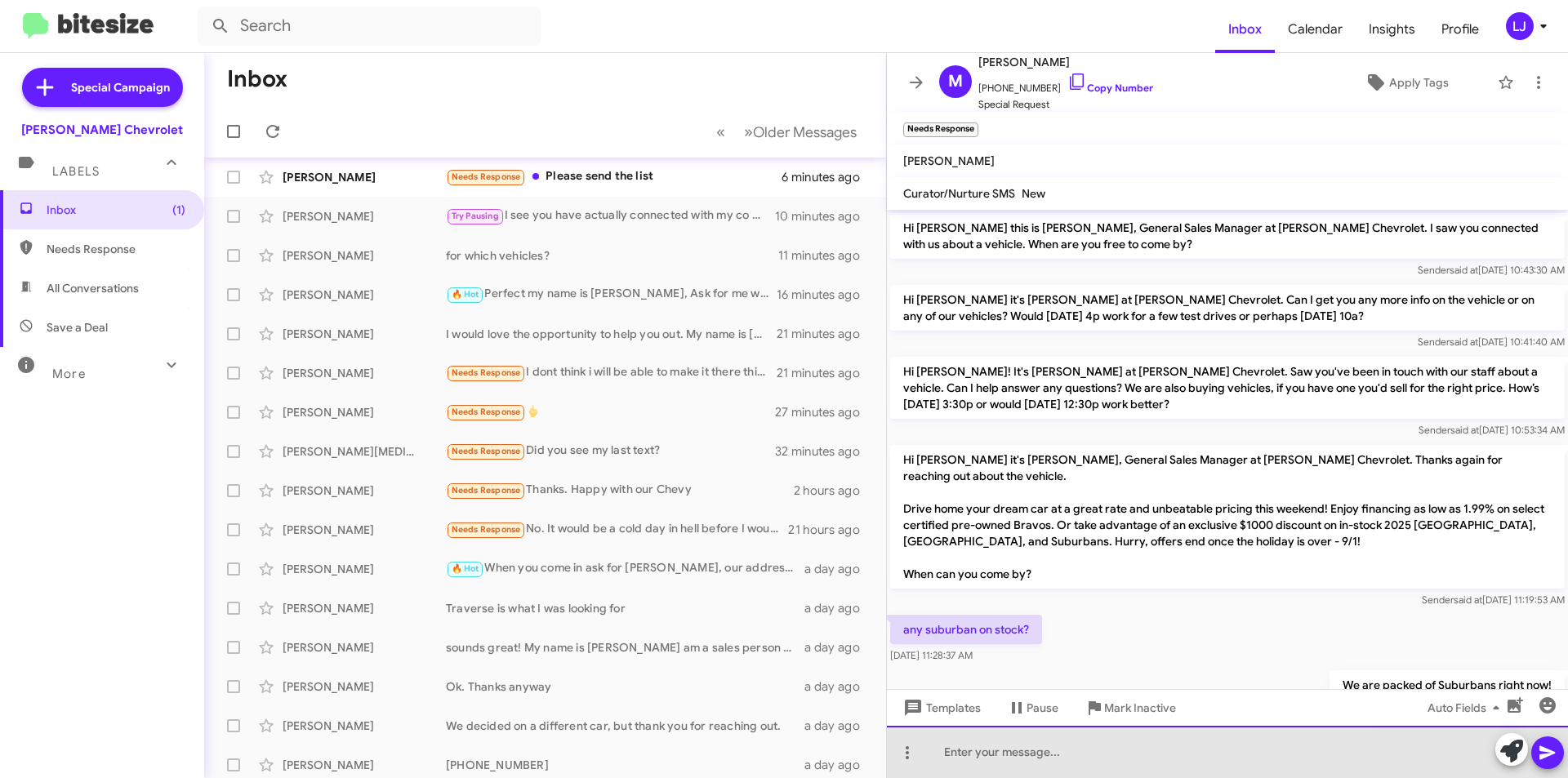
click at [1059, 742] on div at bounding box center [1227, 752] width 681 height 52
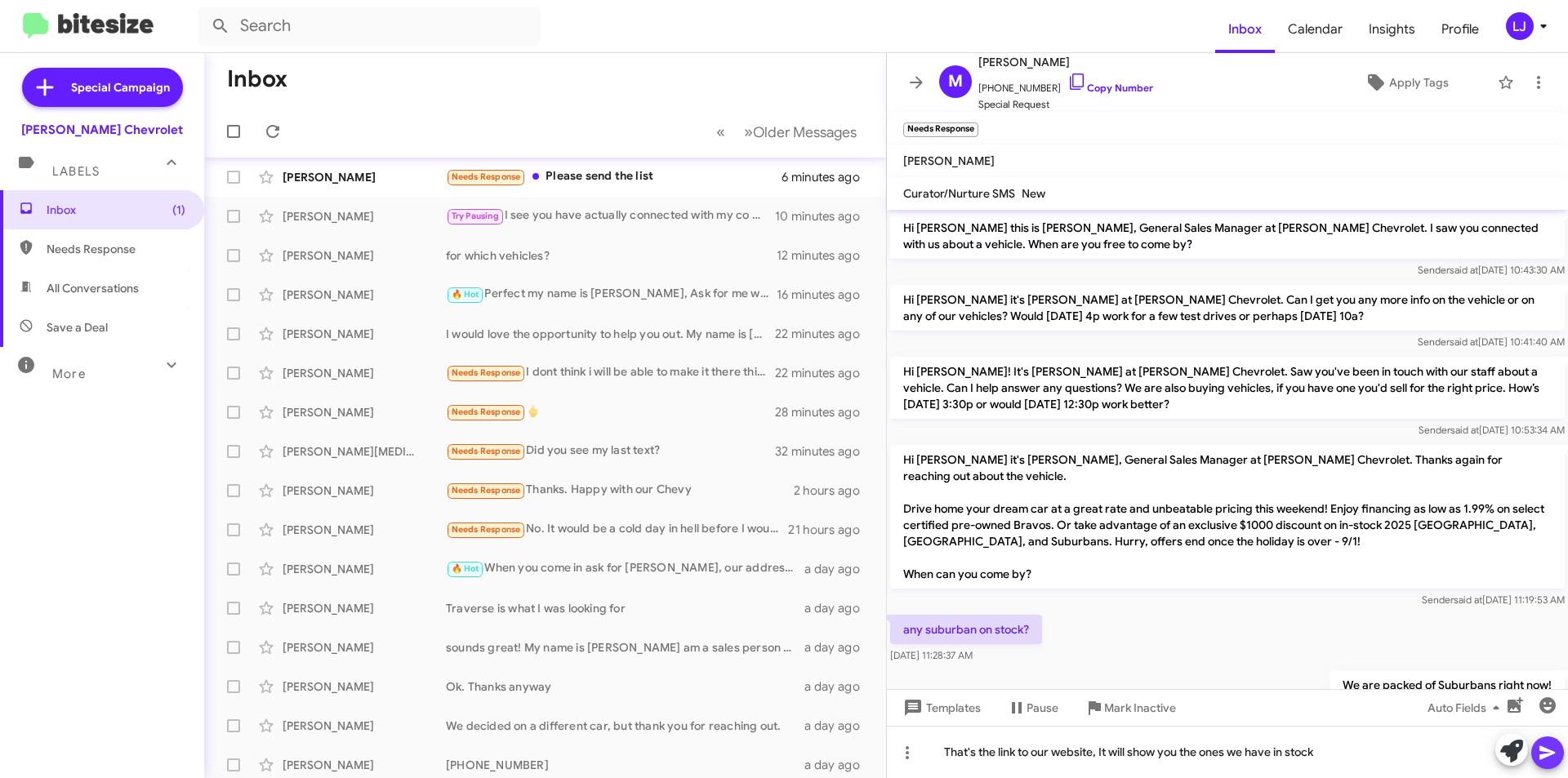
click at [1544, 765] on span at bounding box center [1547, 753] width 20 height 33
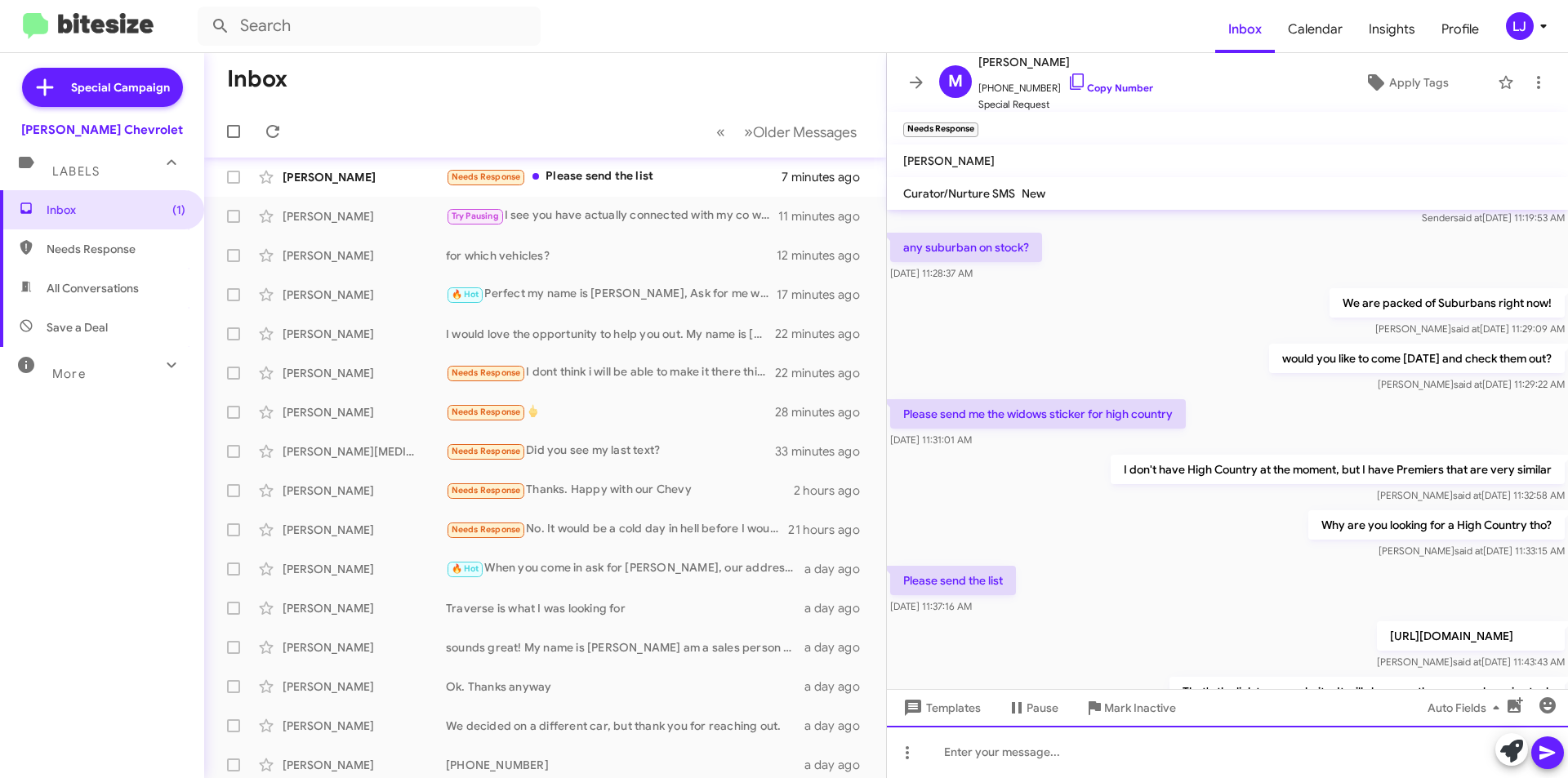
scroll to position [475, 0]
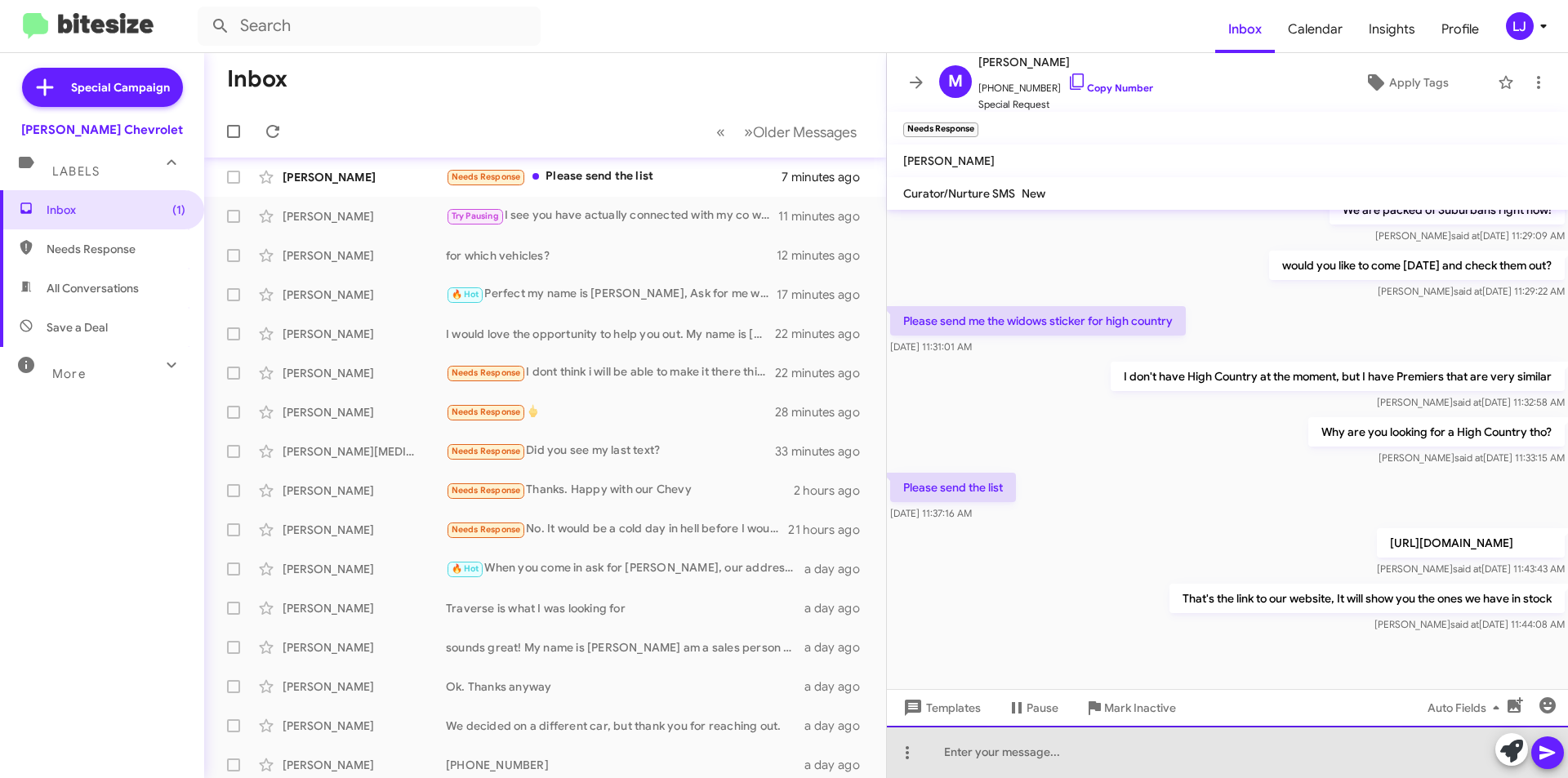
click at [1174, 746] on div at bounding box center [1227, 752] width 681 height 52
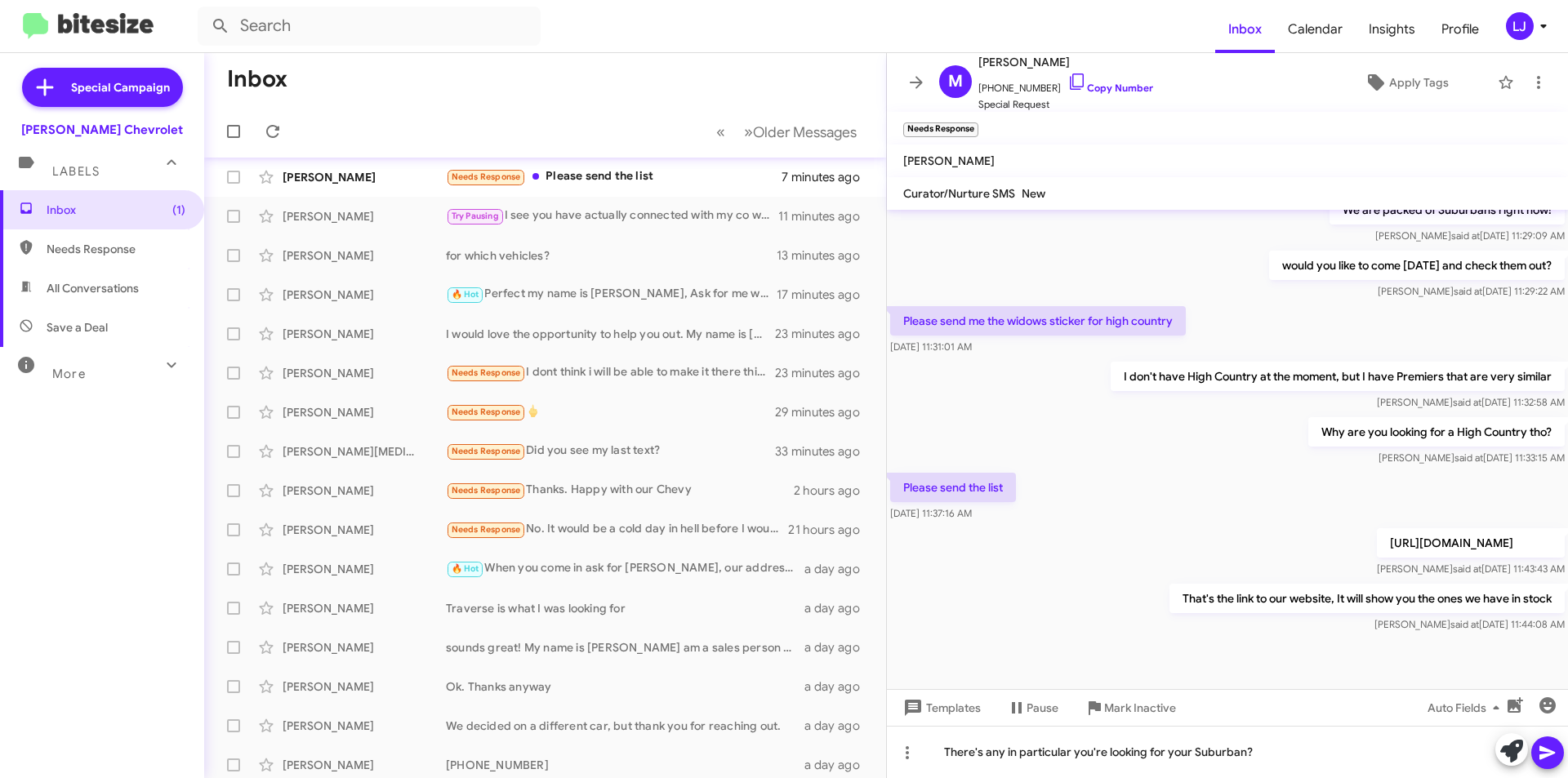
click at [1542, 754] on icon at bounding box center [1547, 753] width 15 height 14
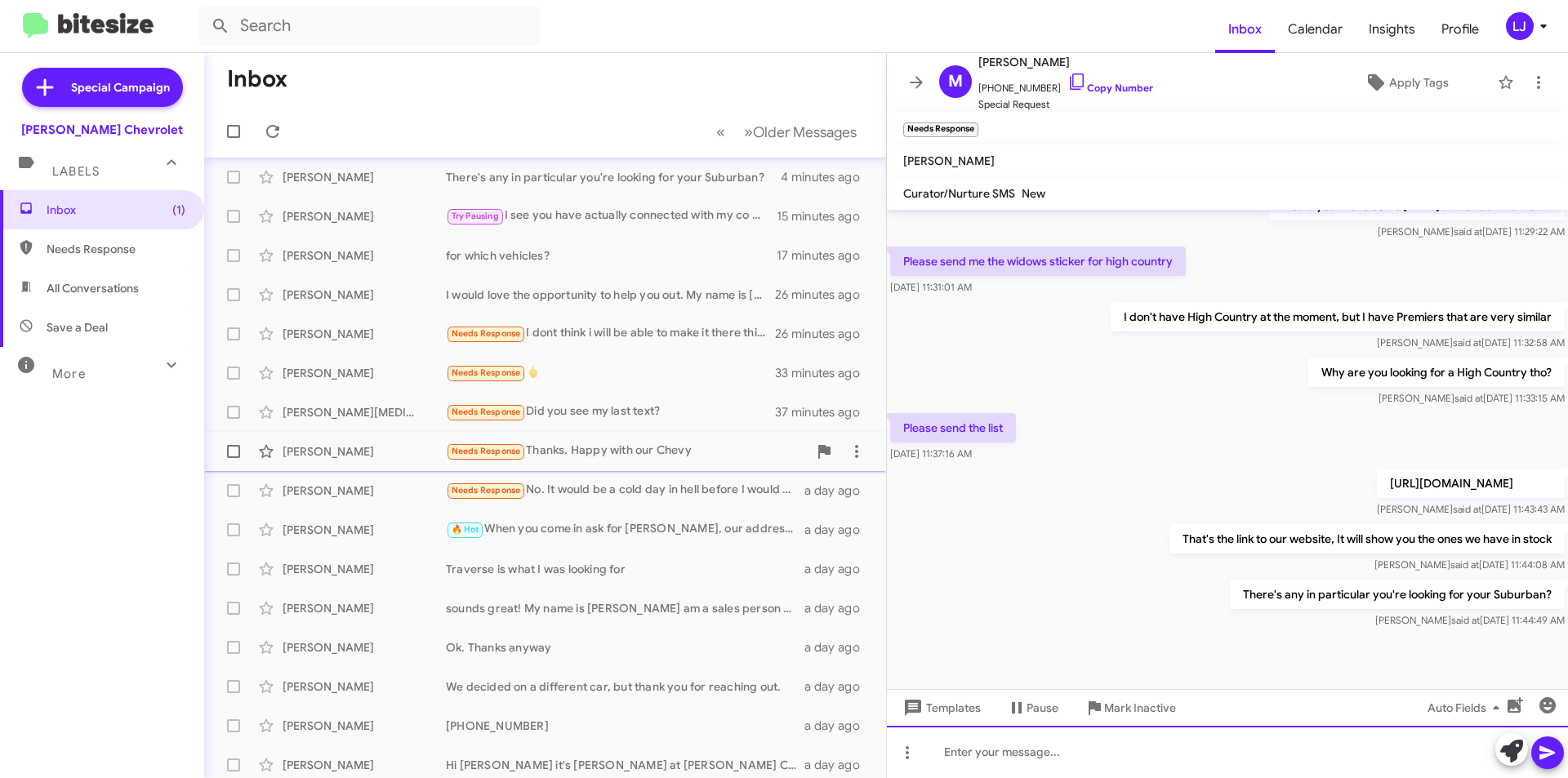
scroll to position [0, 0]
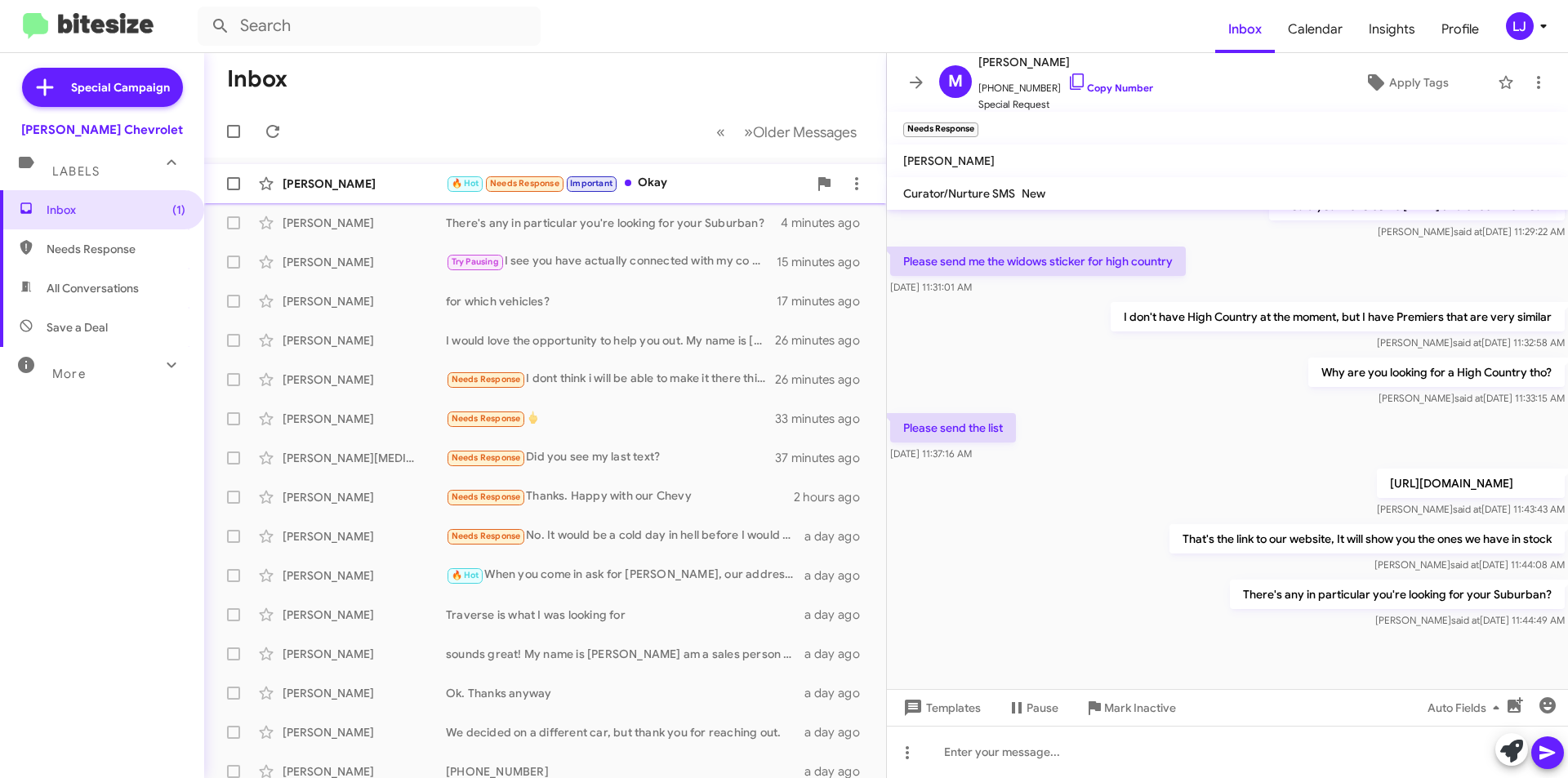
click at [693, 198] on div "[PERSON_NAME] 🔥 Hot Needs Response Important Okay a minute ago" at bounding box center [545, 183] width 656 height 33
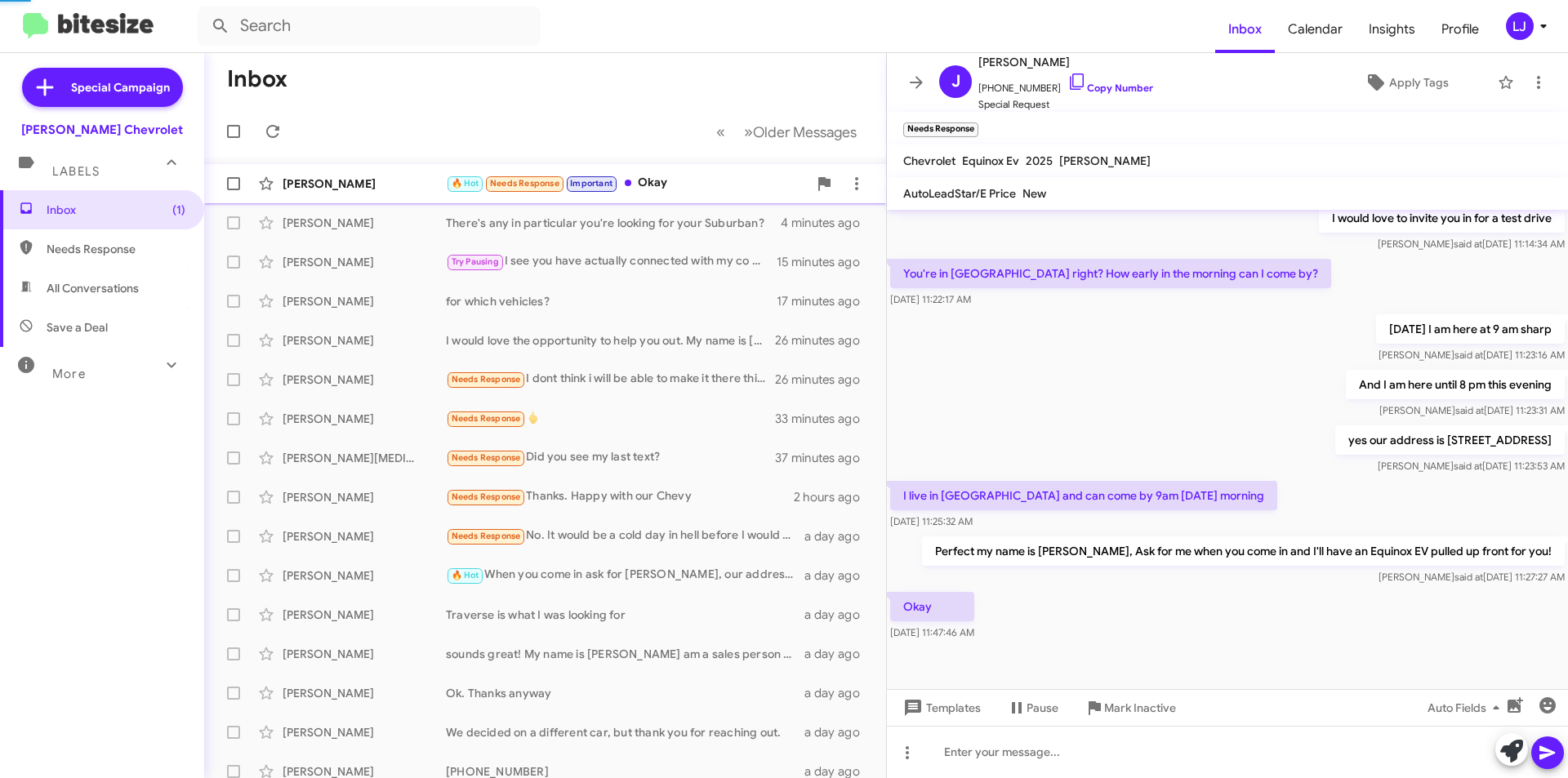
scroll to position [291, 0]
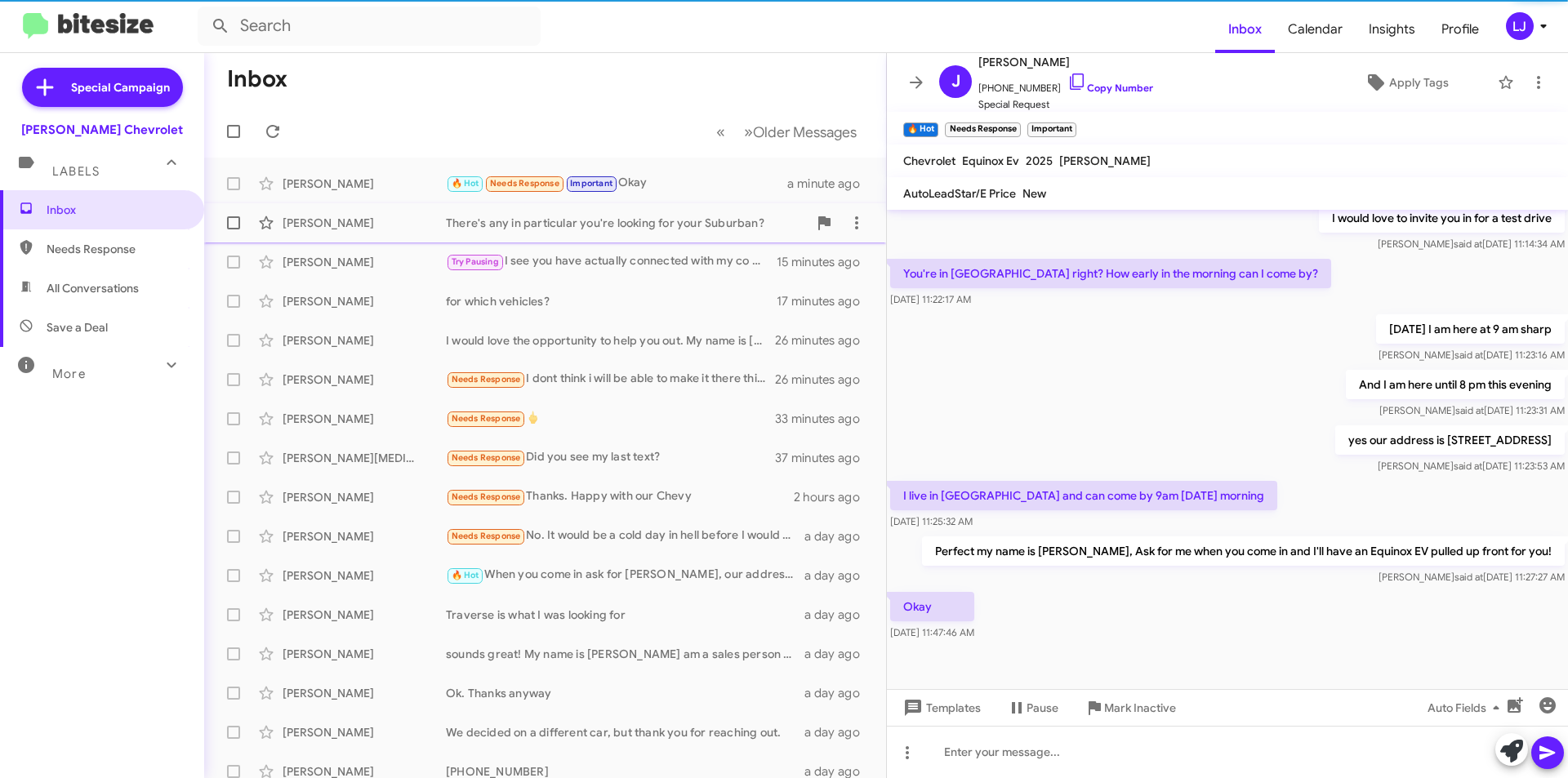
click at [694, 211] on div "[PERSON_NAME] There's any in particular you're looking for your Suburban? 4 min…" at bounding box center [545, 223] width 656 height 33
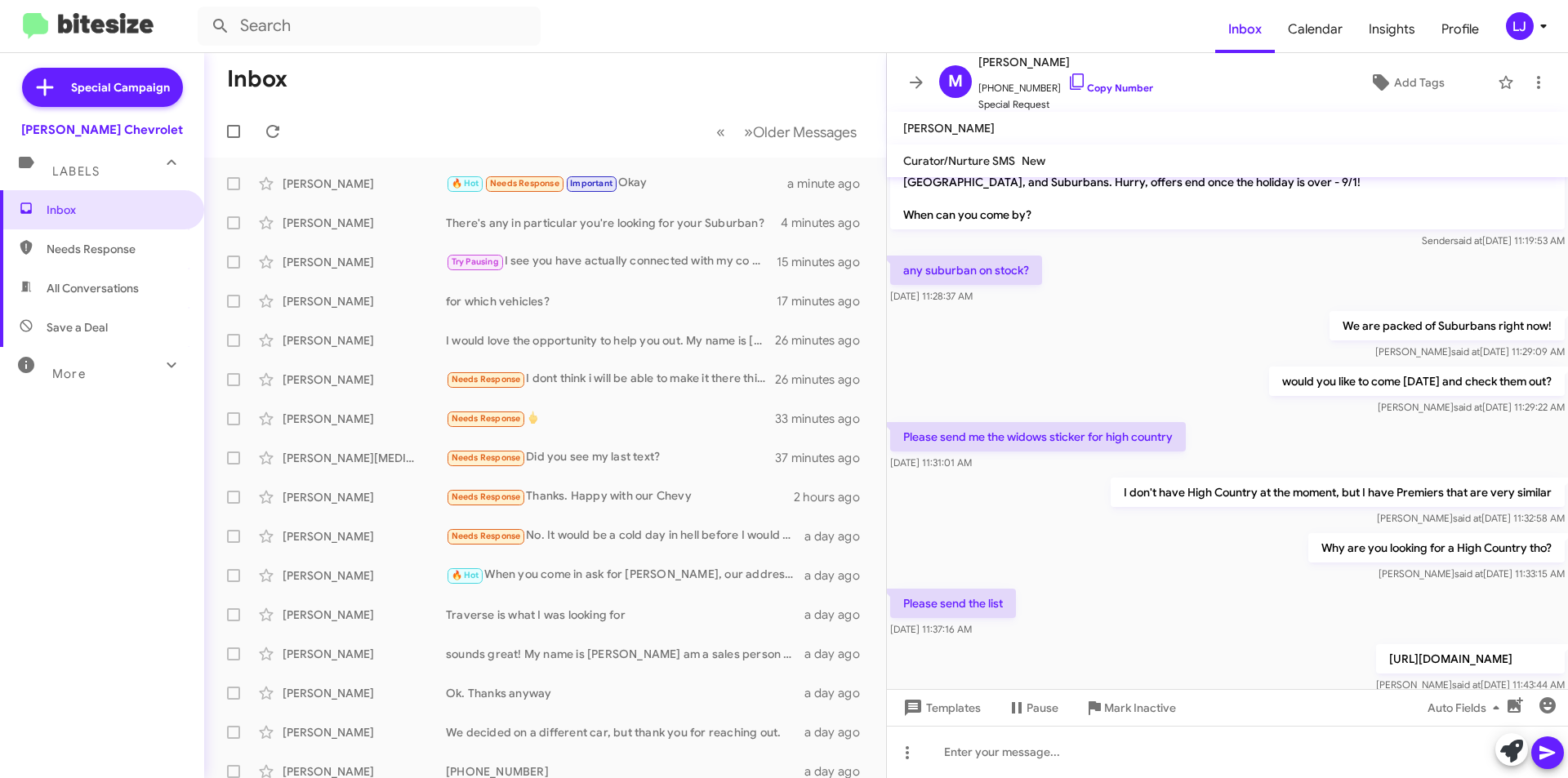
scroll to position [502, 0]
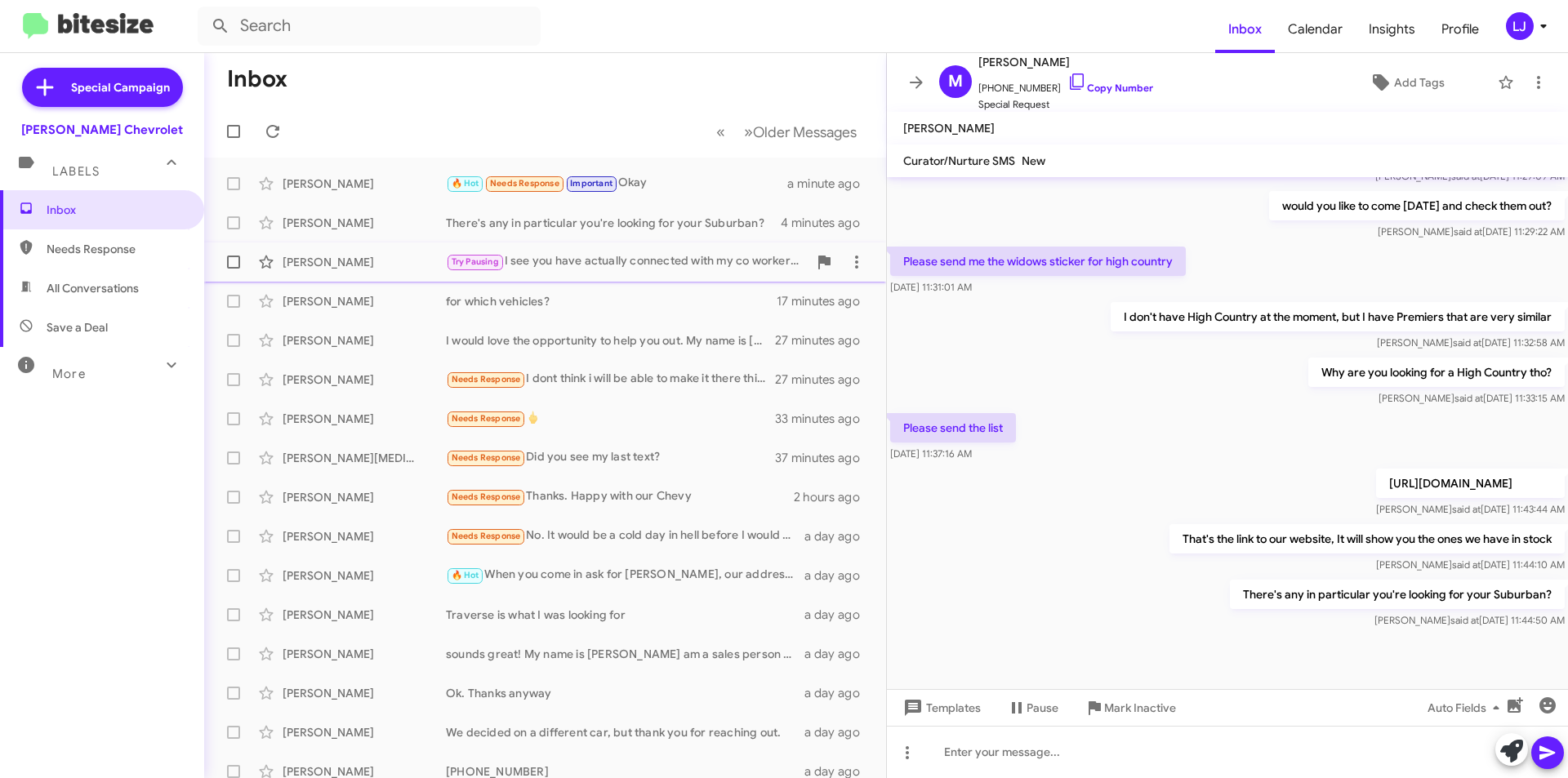
click at [559, 279] on span "[PERSON_NAME] Try Pausing I see you have actually connected with my co worker […" at bounding box center [545, 262] width 682 height 40
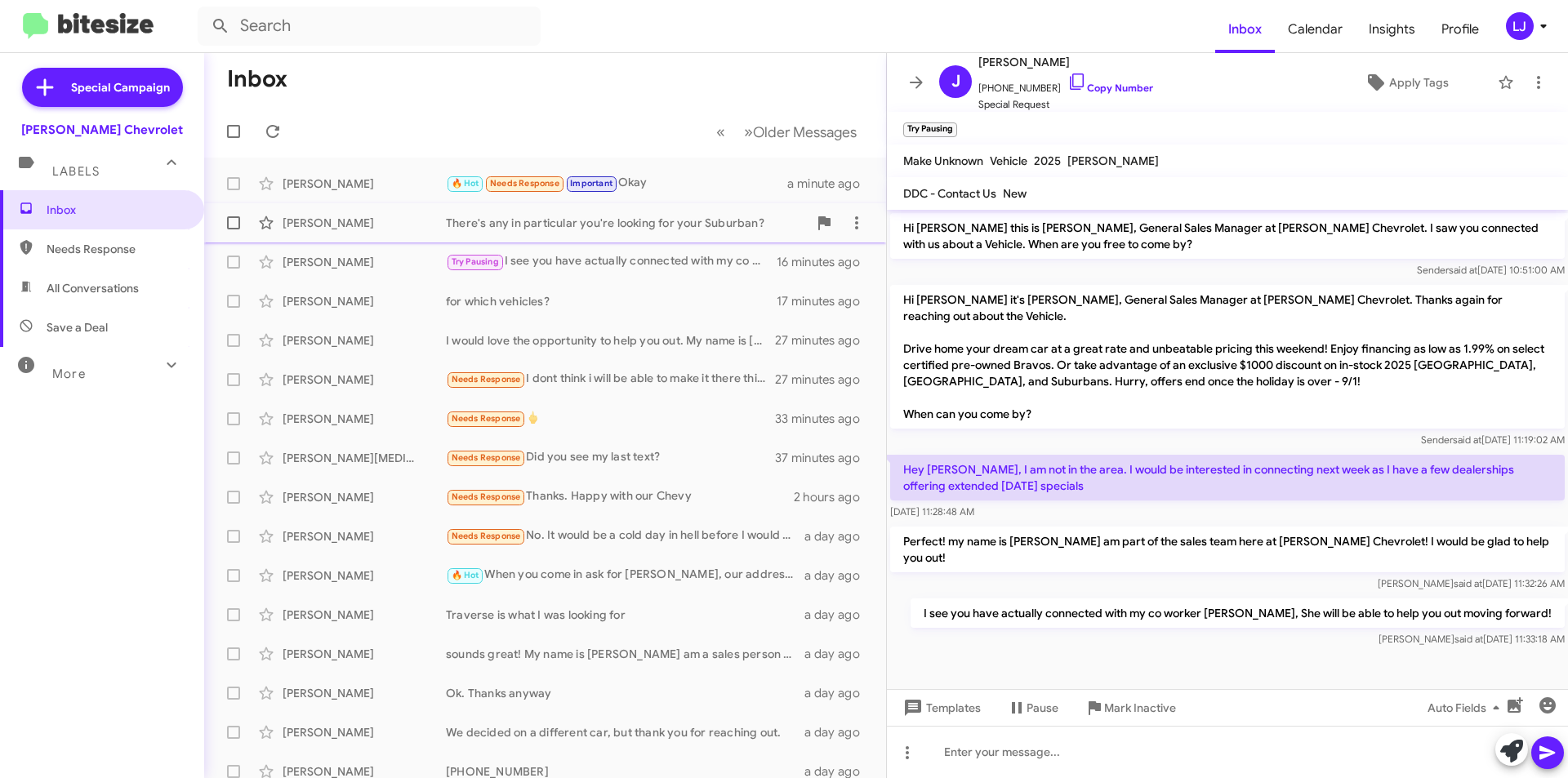
click at [586, 231] on div "[PERSON_NAME] There's any in particular you're looking for your Suburban? 4 min…" at bounding box center [545, 223] width 656 height 33
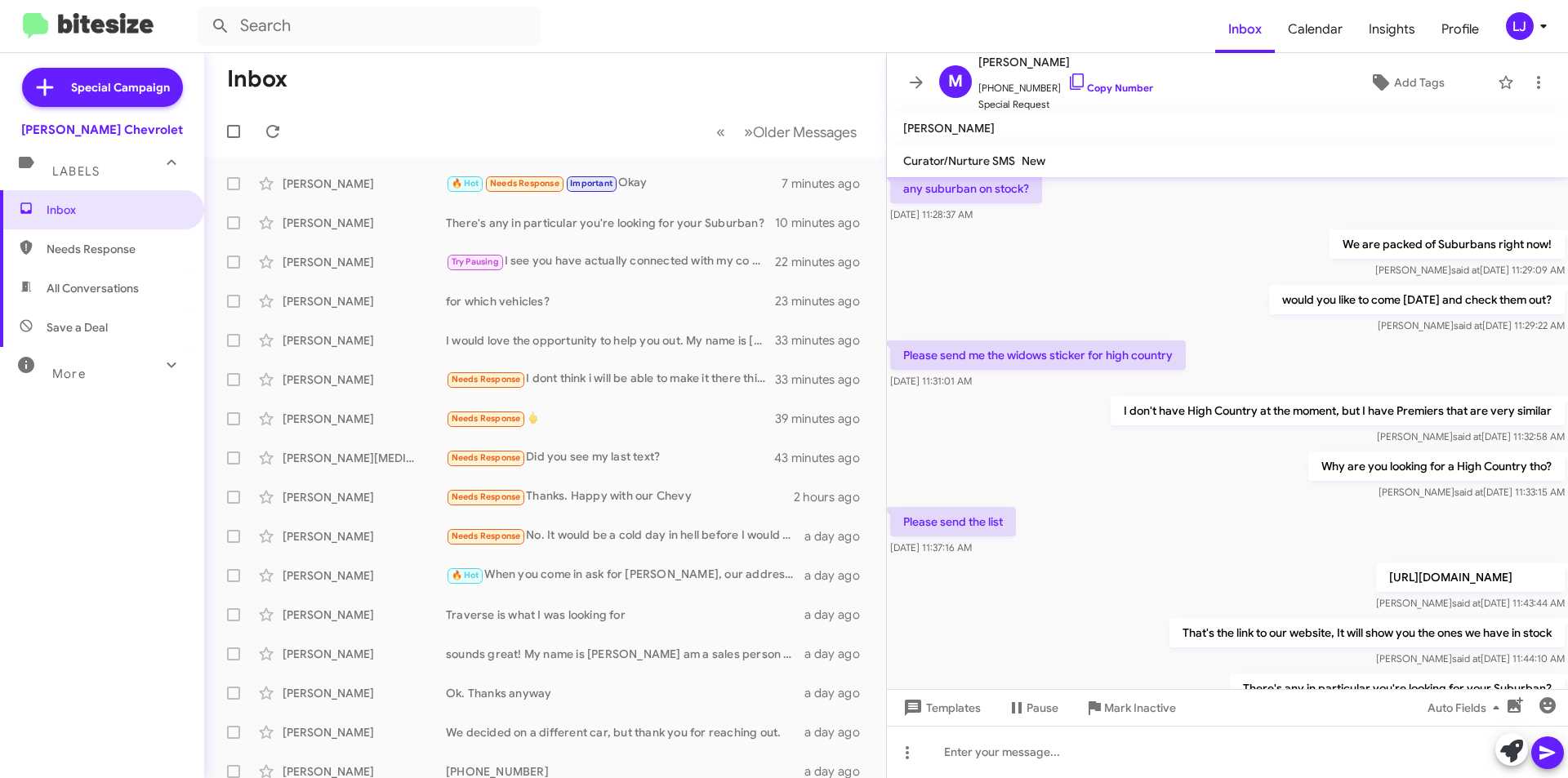
scroll to position [502, 0]
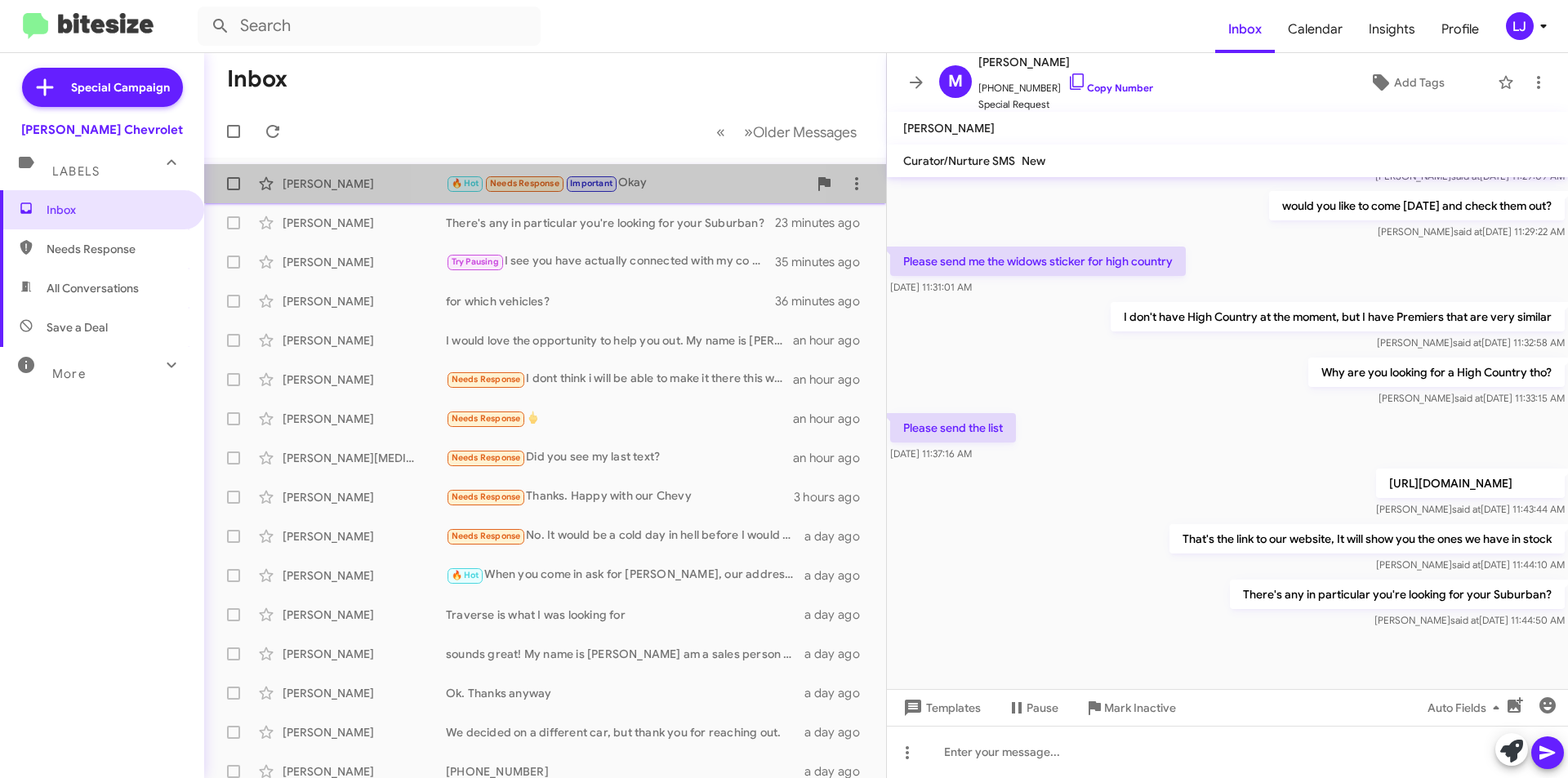
click at [602, 167] on div "[PERSON_NAME] 🔥 Hot Needs Response Important Okay 20 minutes ago" at bounding box center [545, 183] width 656 height 33
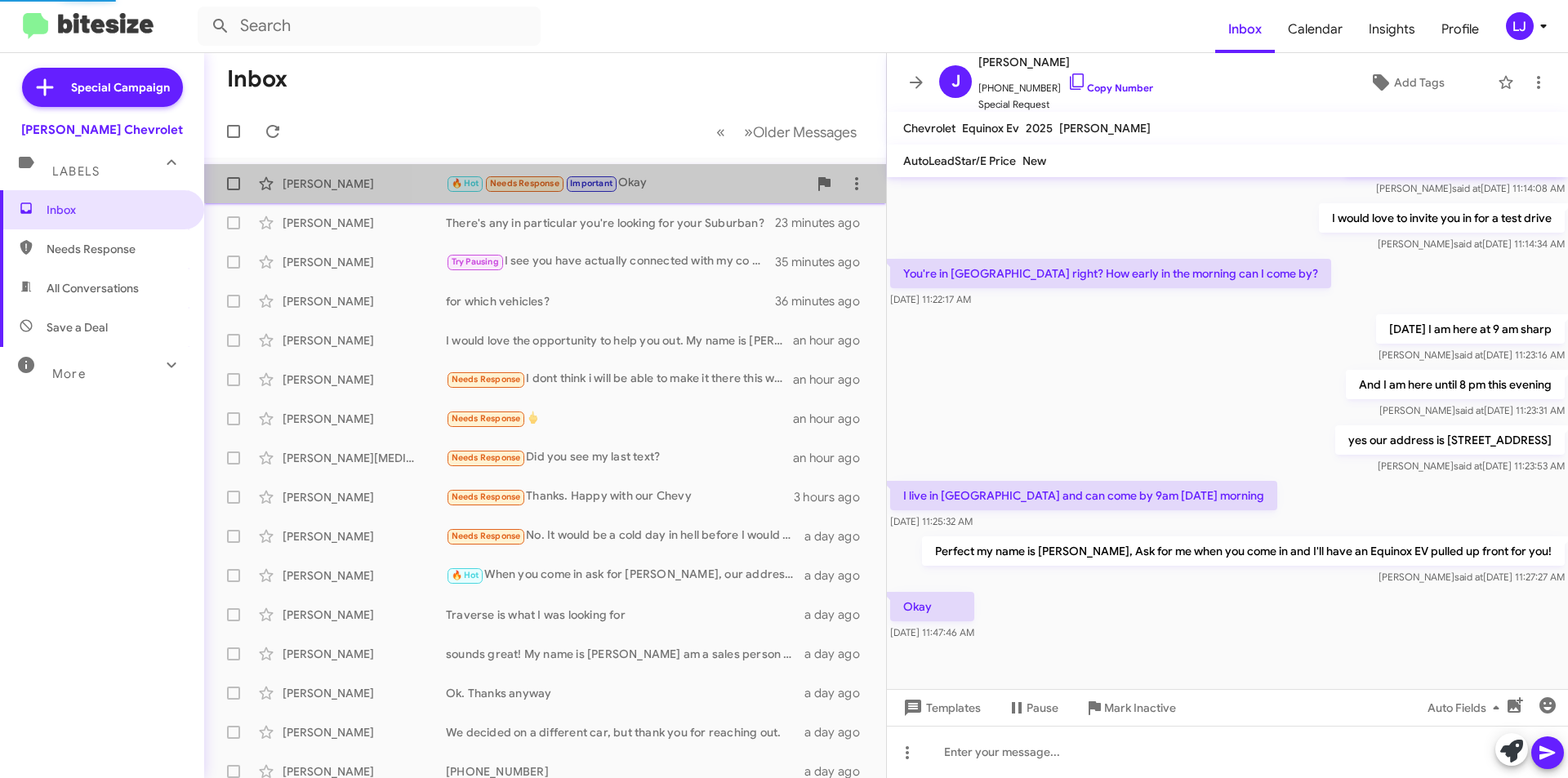
scroll to position [291, 0]
click at [654, 175] on div "🔥 Hot Needs Response Important Okay" at bounding box center [626, 183] width 362 height 19
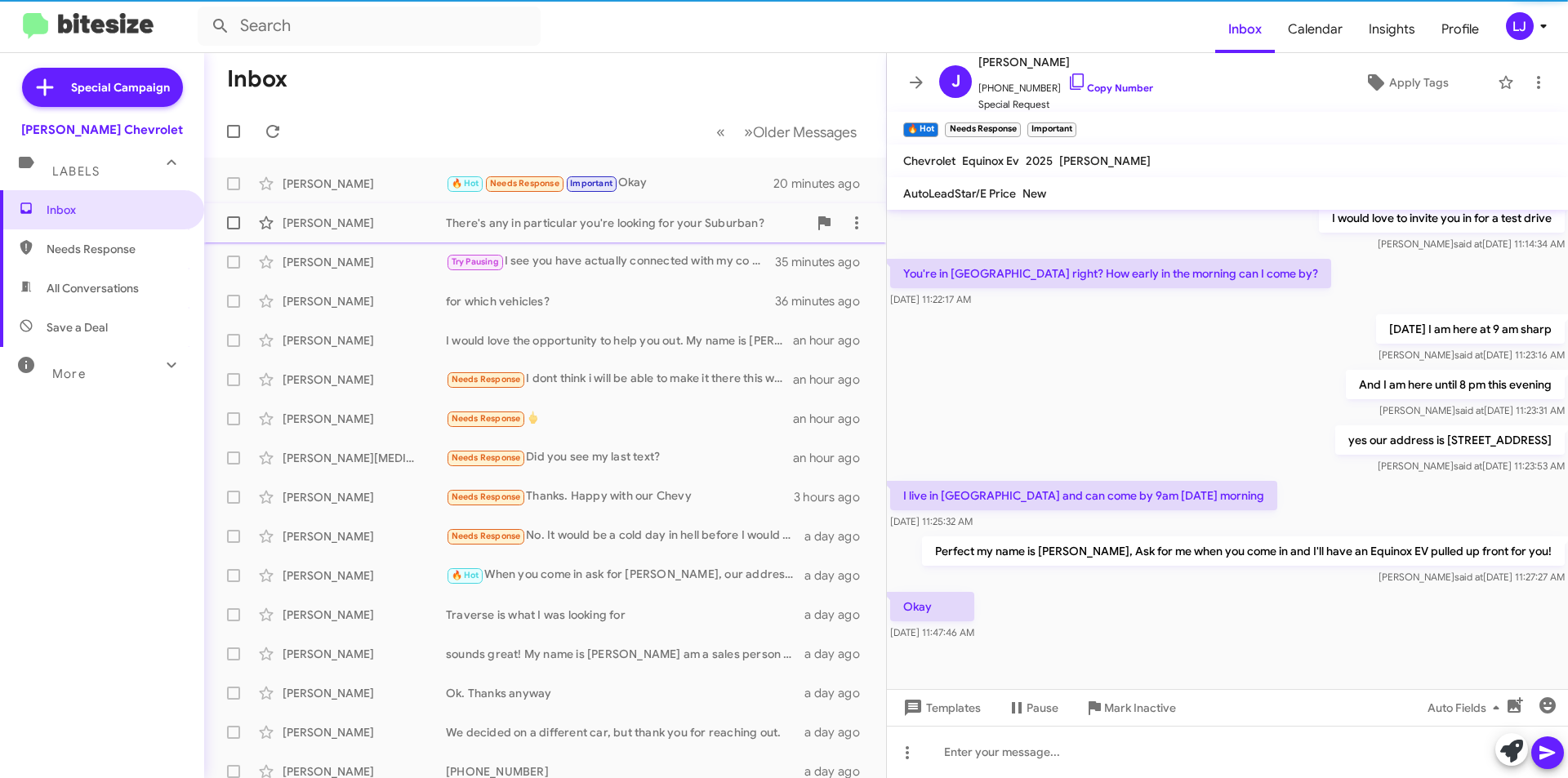
click at [653, 216] on div "There's any in particular you're looking for your Suburban?" at bounding box center [626, 222] width 362 height 16
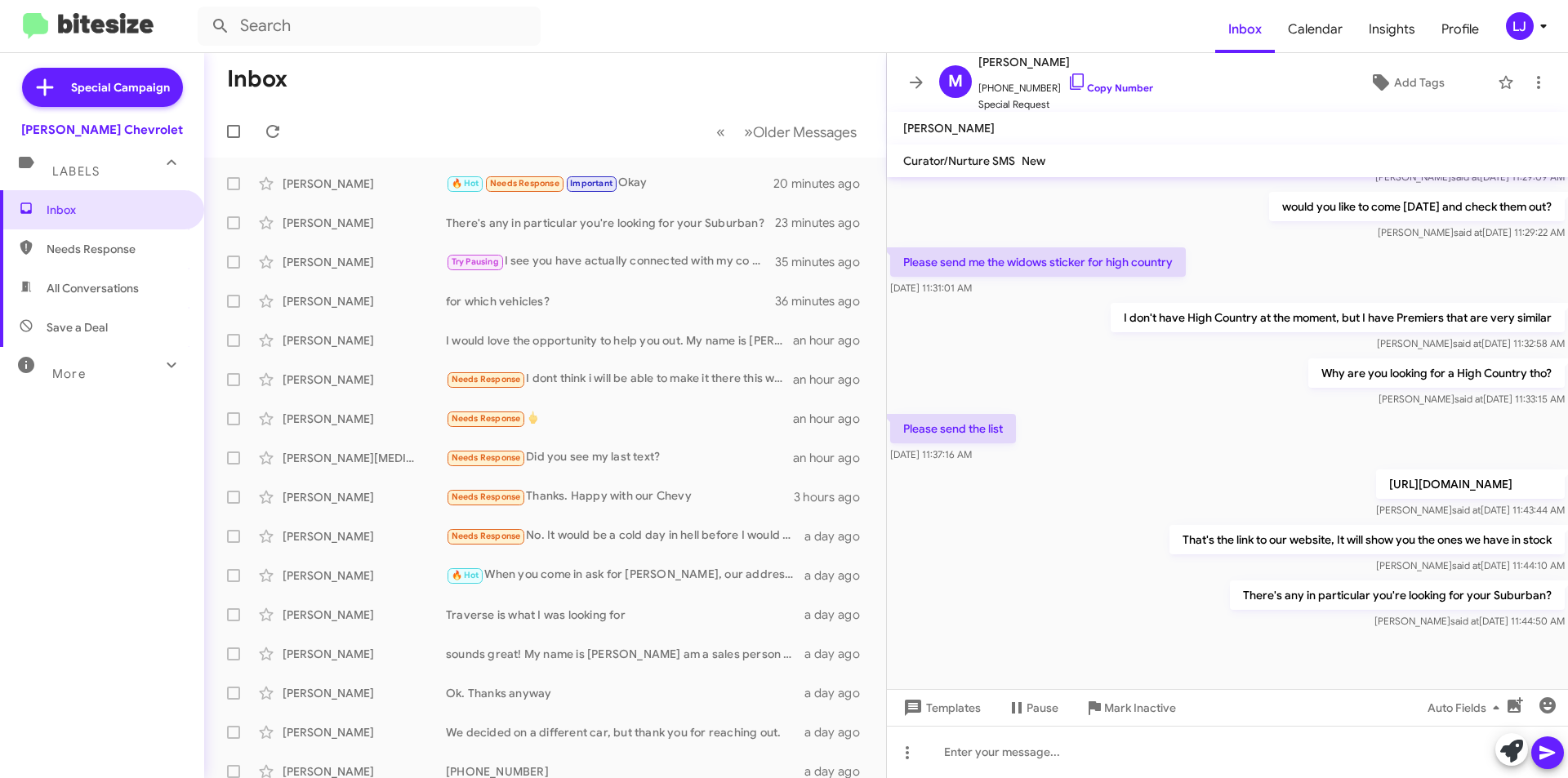
scroll to position [502, 0]
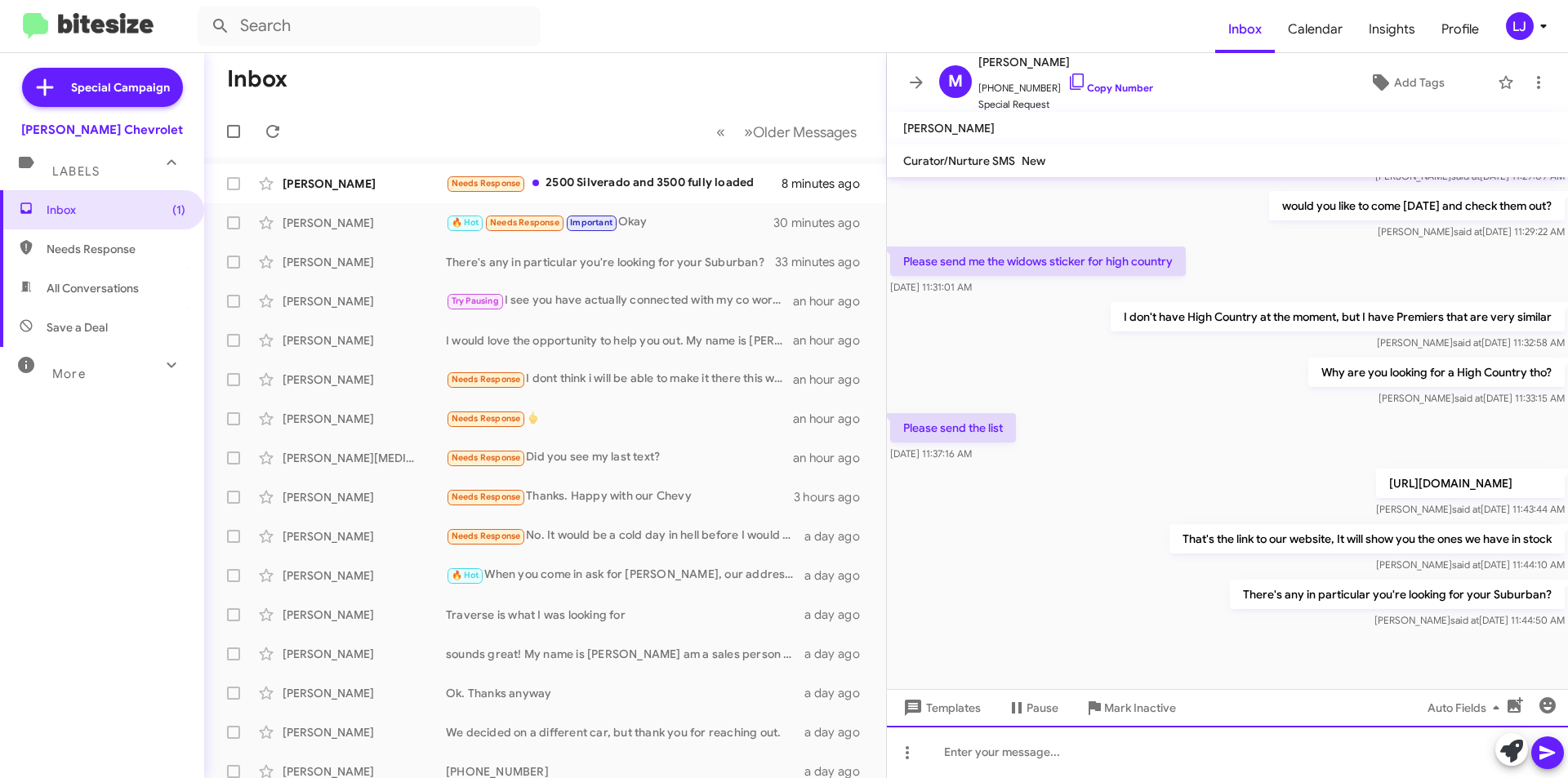
click at [1266, 727] on div at bounding box center [1227, 752] width 681 height 52
click at [1266, 741] on div at bounding box center [1227, 752] width 681 height 52
click at [990, 752] on div "any truck you like?" at bounding box center [1227, 752] width 681 height 52
click at [994, 752] on div "any truck you like?" at bounding box center [1227, 752] width 681 height 52
click at [1542, 749] on icon at bounding box center [1547, 753] width 15 height 14
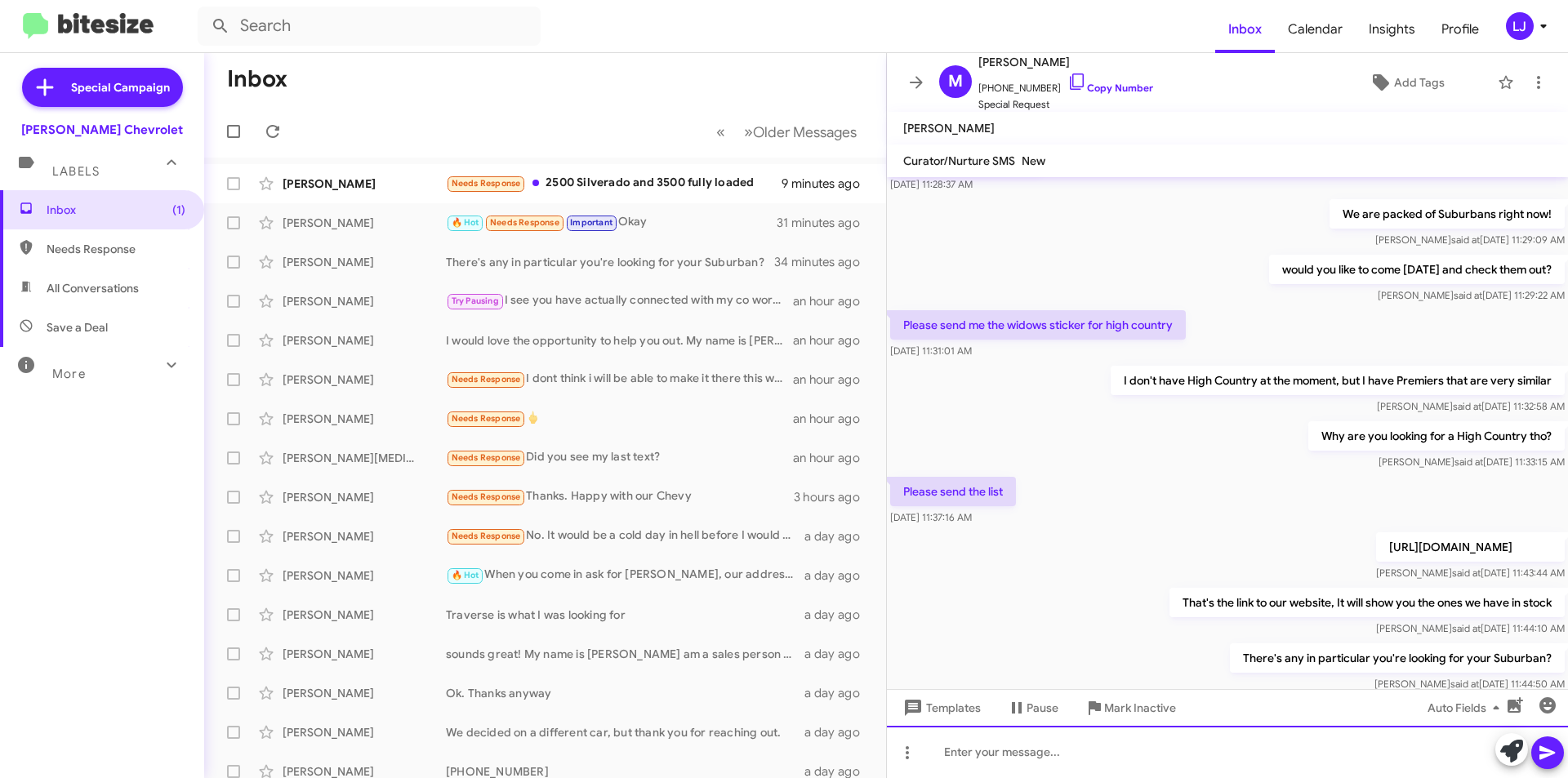
scroll to position [562, 0]
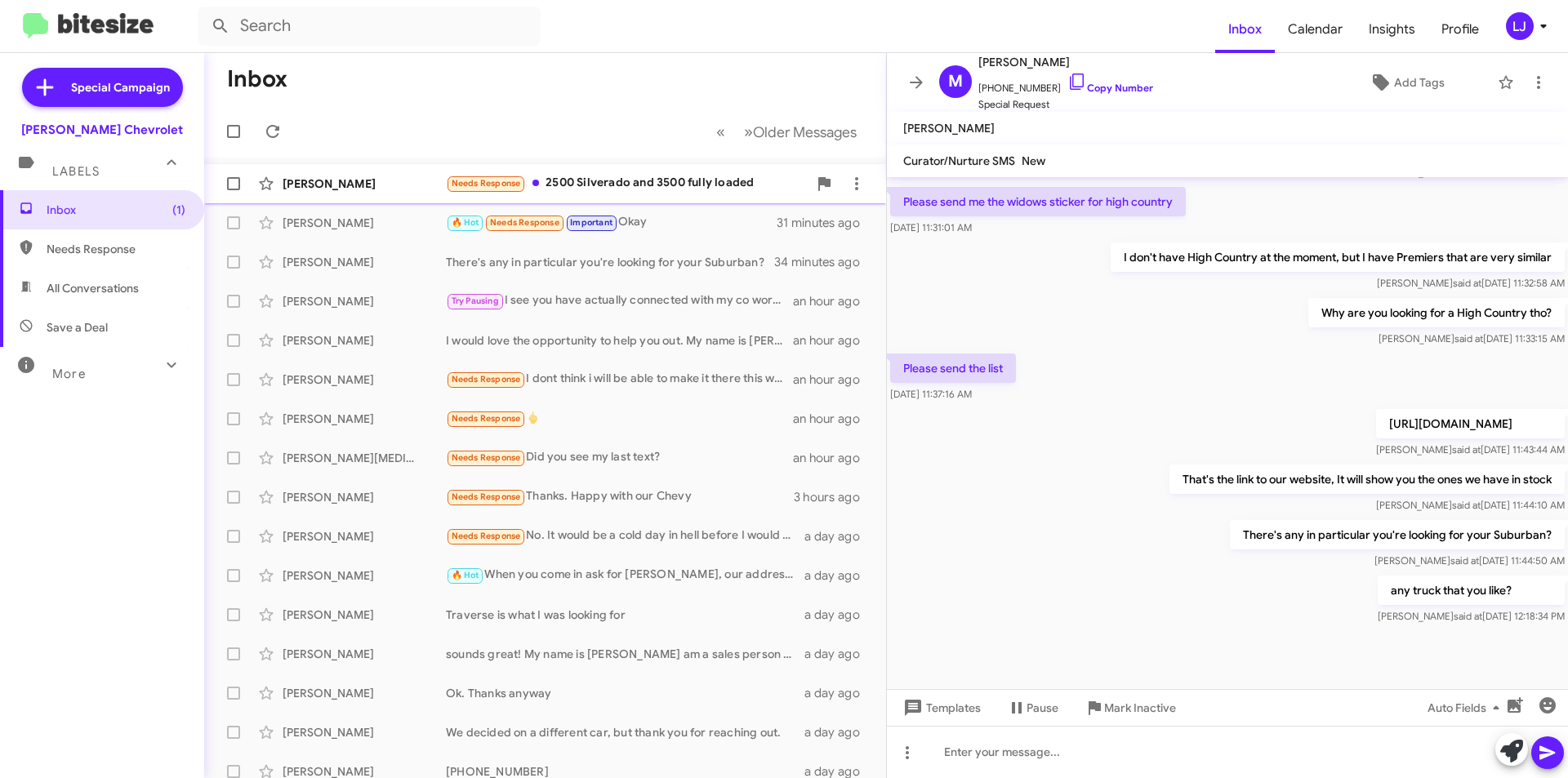
click at [717, 191] on div "Needs Response 2500 Silverado and 3500 fully loaded" at bounding box center [626, 183] width 362 height 19
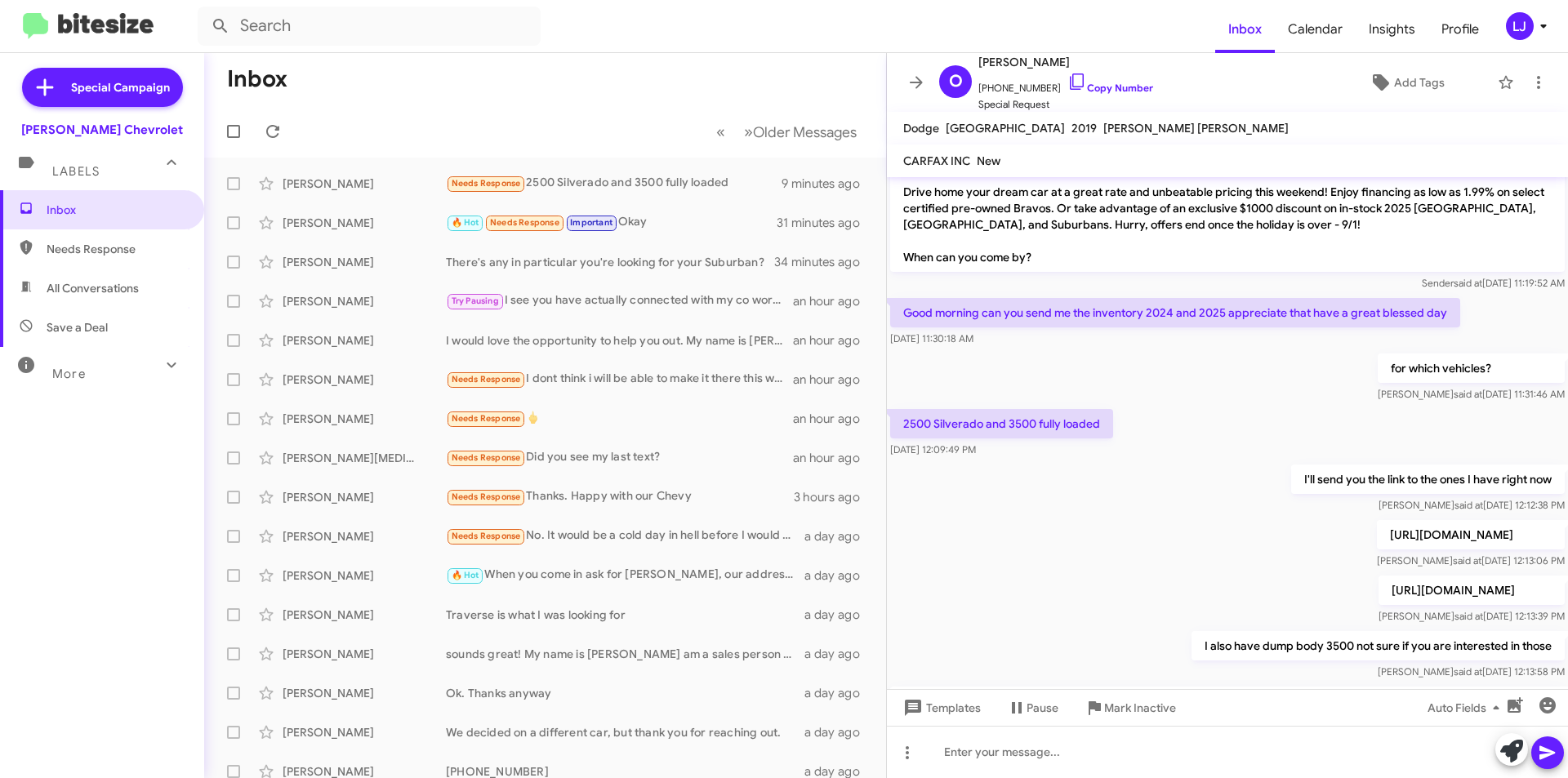
scroll to position [268, 0]
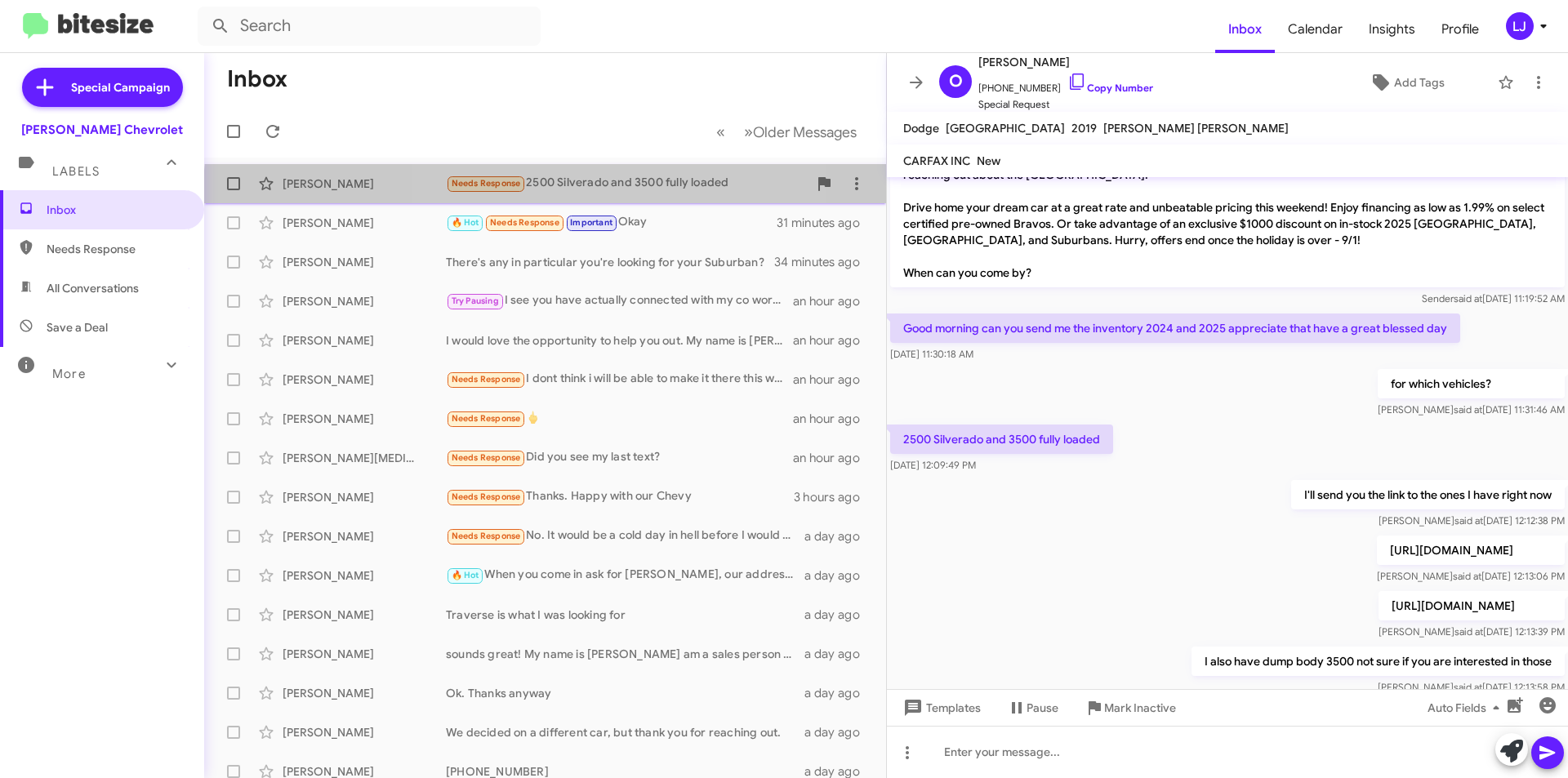
click at [598, 196] on div "[PERSON_NAME] Needs Response 2500 Silverado and 3500 fully loaded 9 minutes ago" at bounding box center [545, 183] width 656 height 33
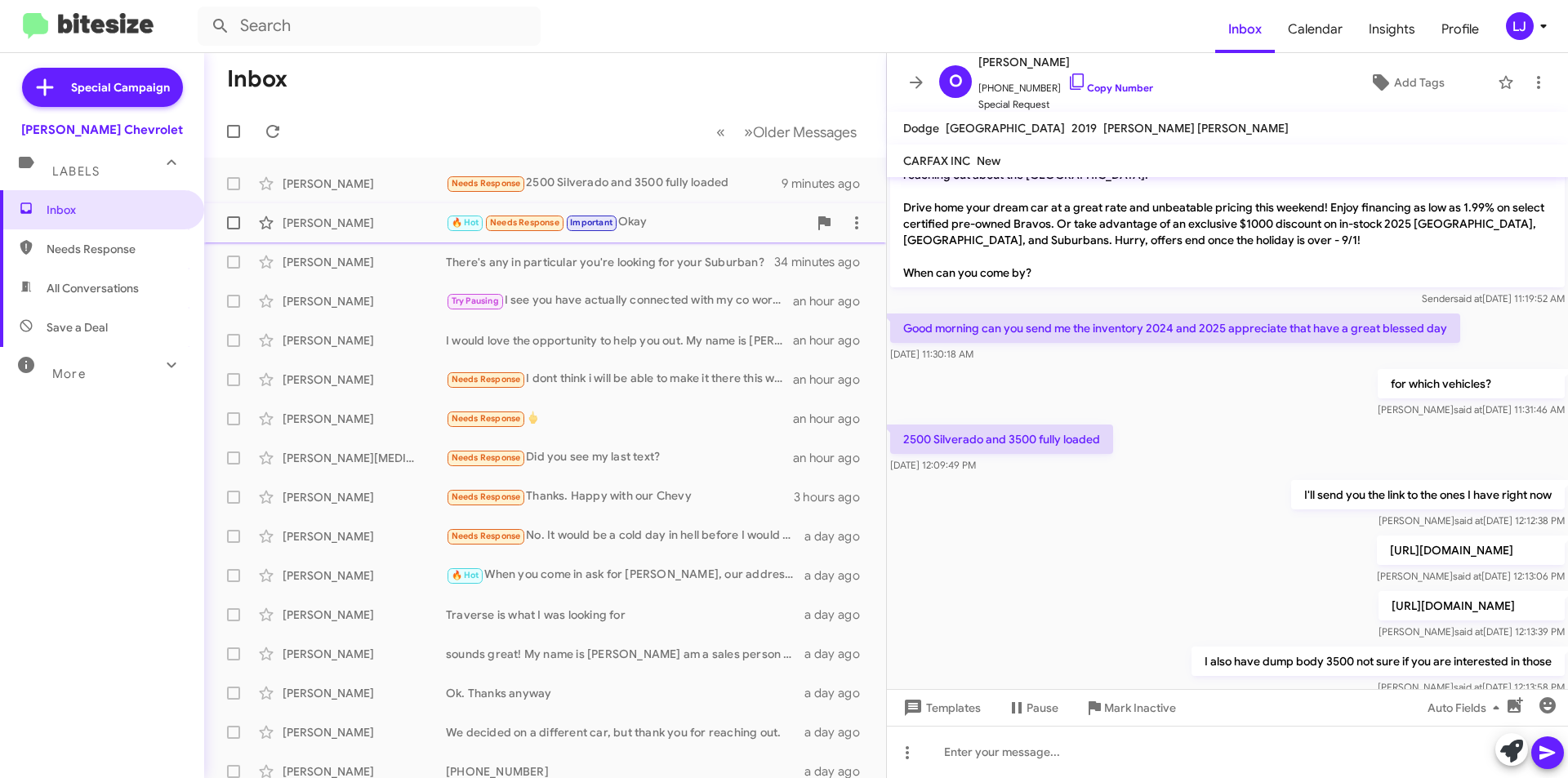
click at [639, 239] on div "[PERSON_NAME] 🔥 Hot Needs Response Important Okay 31 minutes ago" at bounding box center [545, 223] width 656 height 33
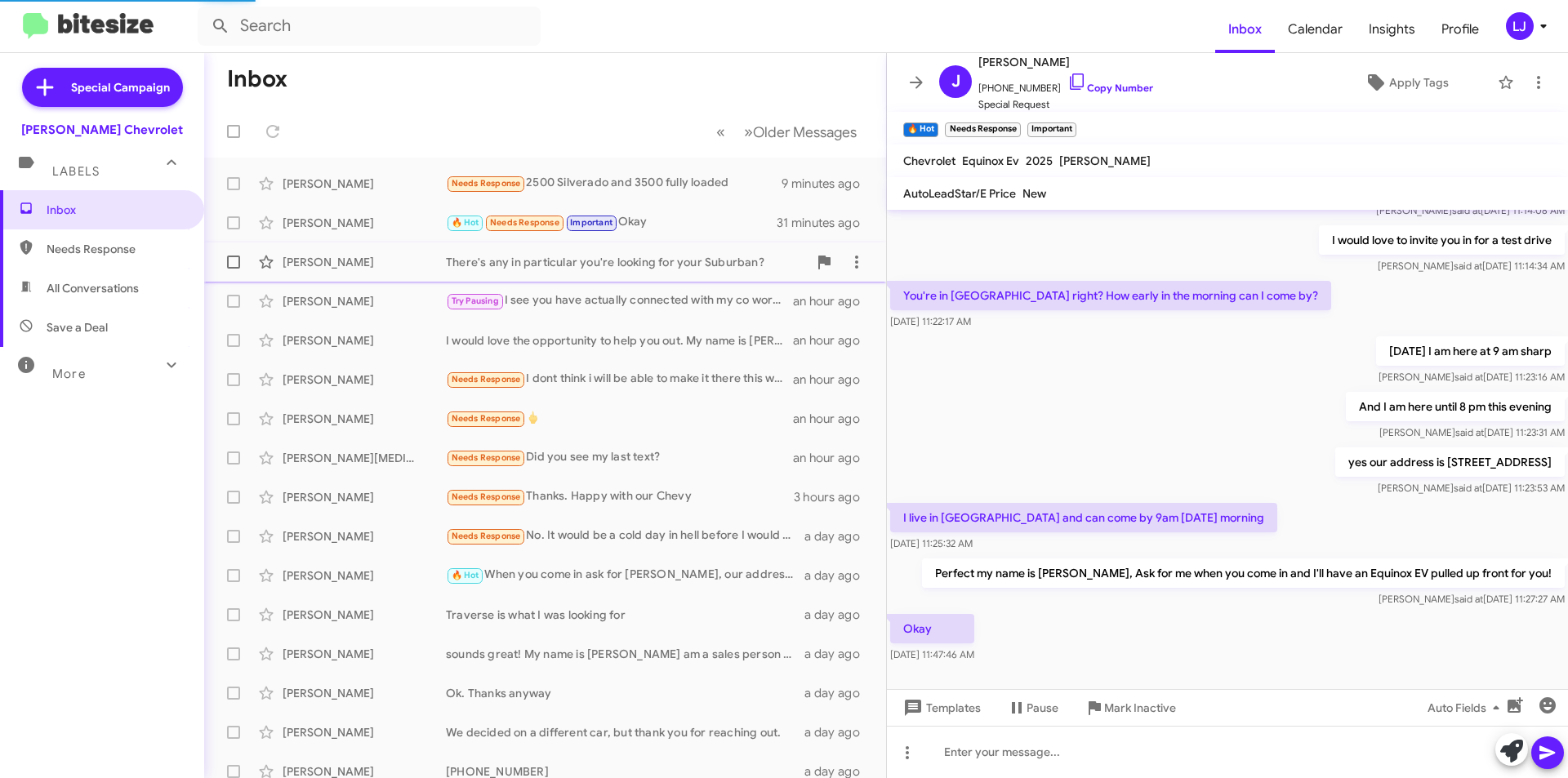
scroll to position [291, 0]
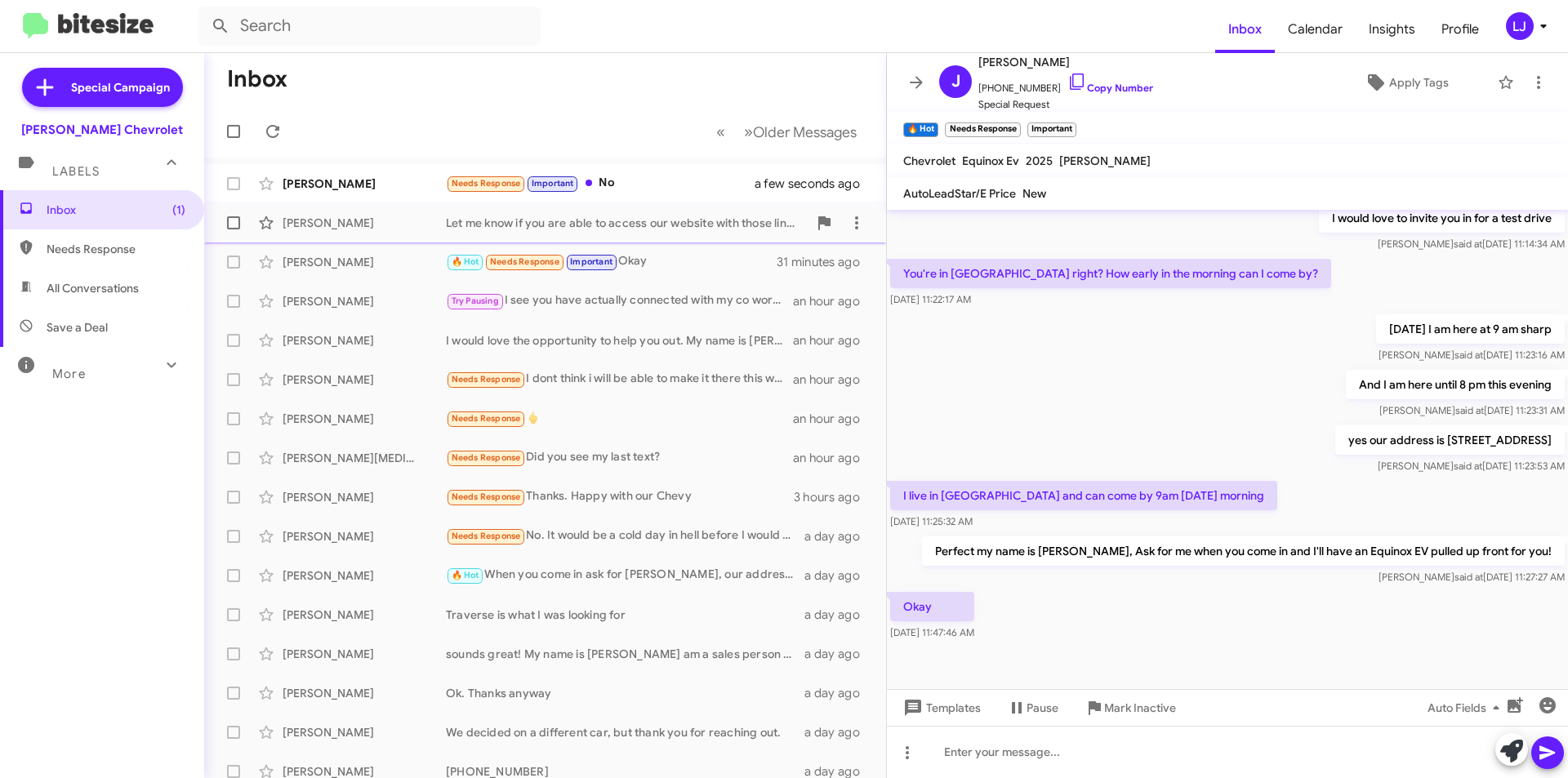
click at [638, 215] on div "Let me know if you are able to access our website with those links, I may have …" at bounding box center [626, 222] width 362 height 16
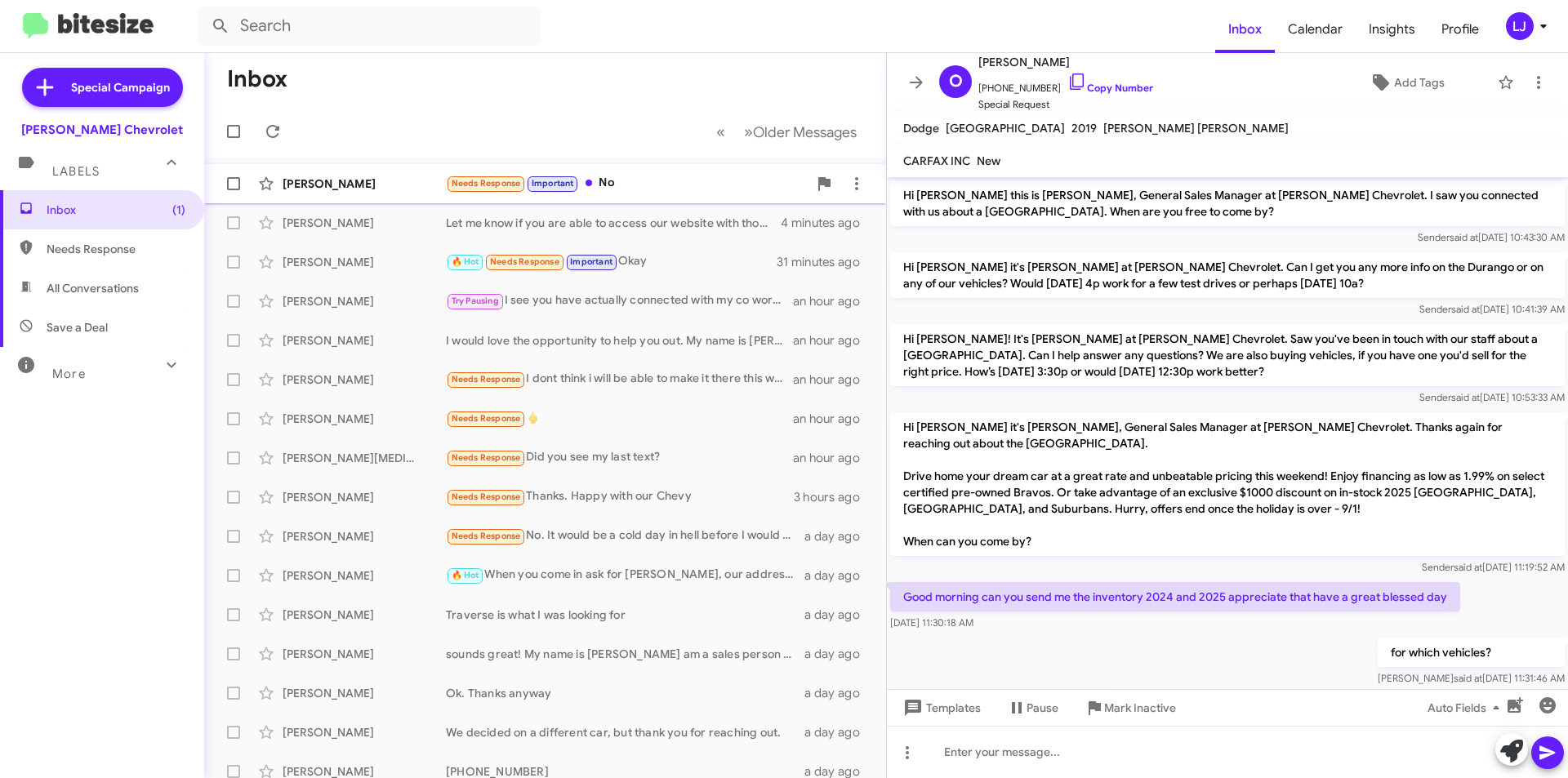
click at [668, 190] on div "Needs Response Important No" at bounding box center [626, 183] width 362 height 19
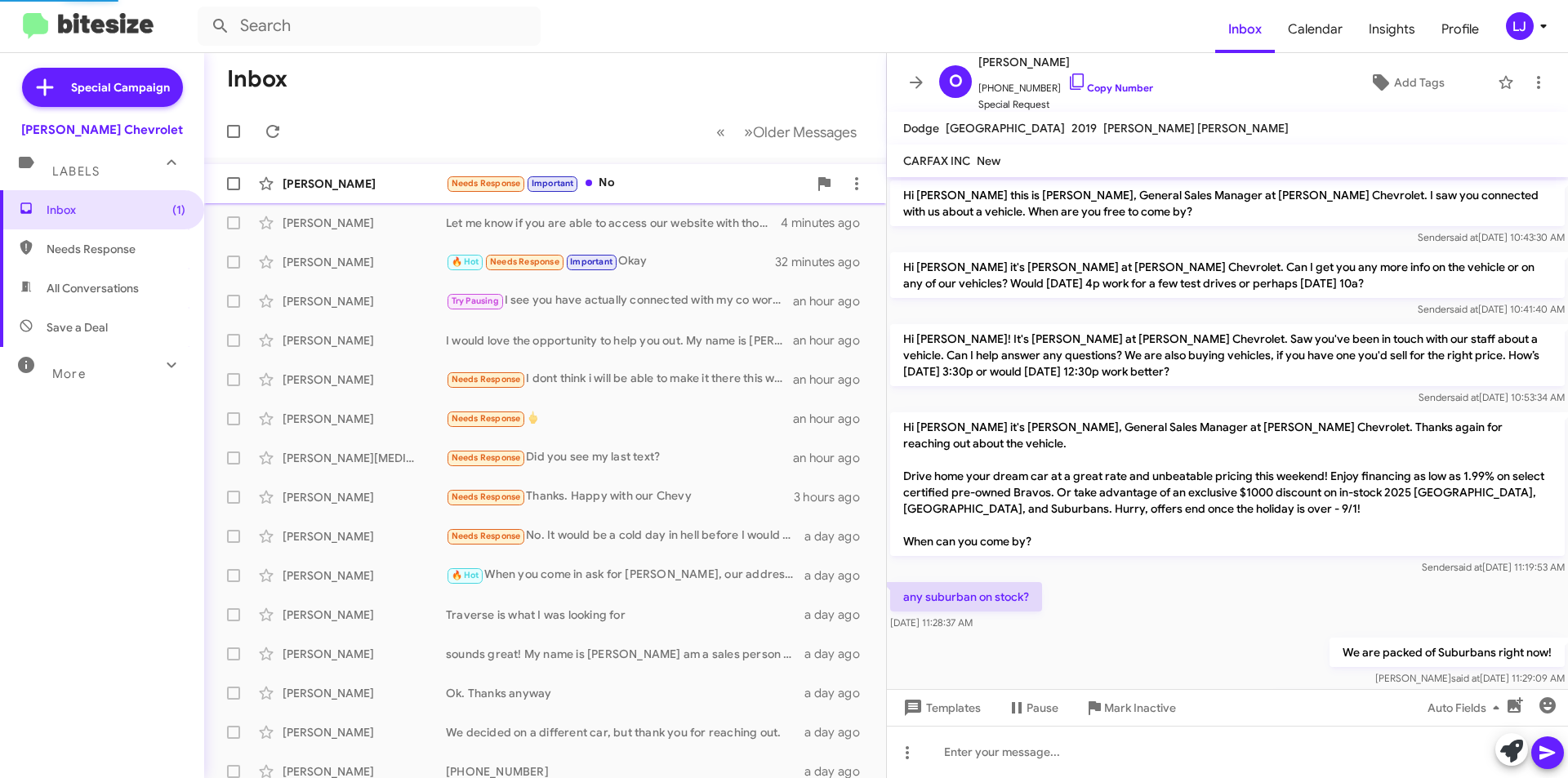
scroll to position [621, 0]
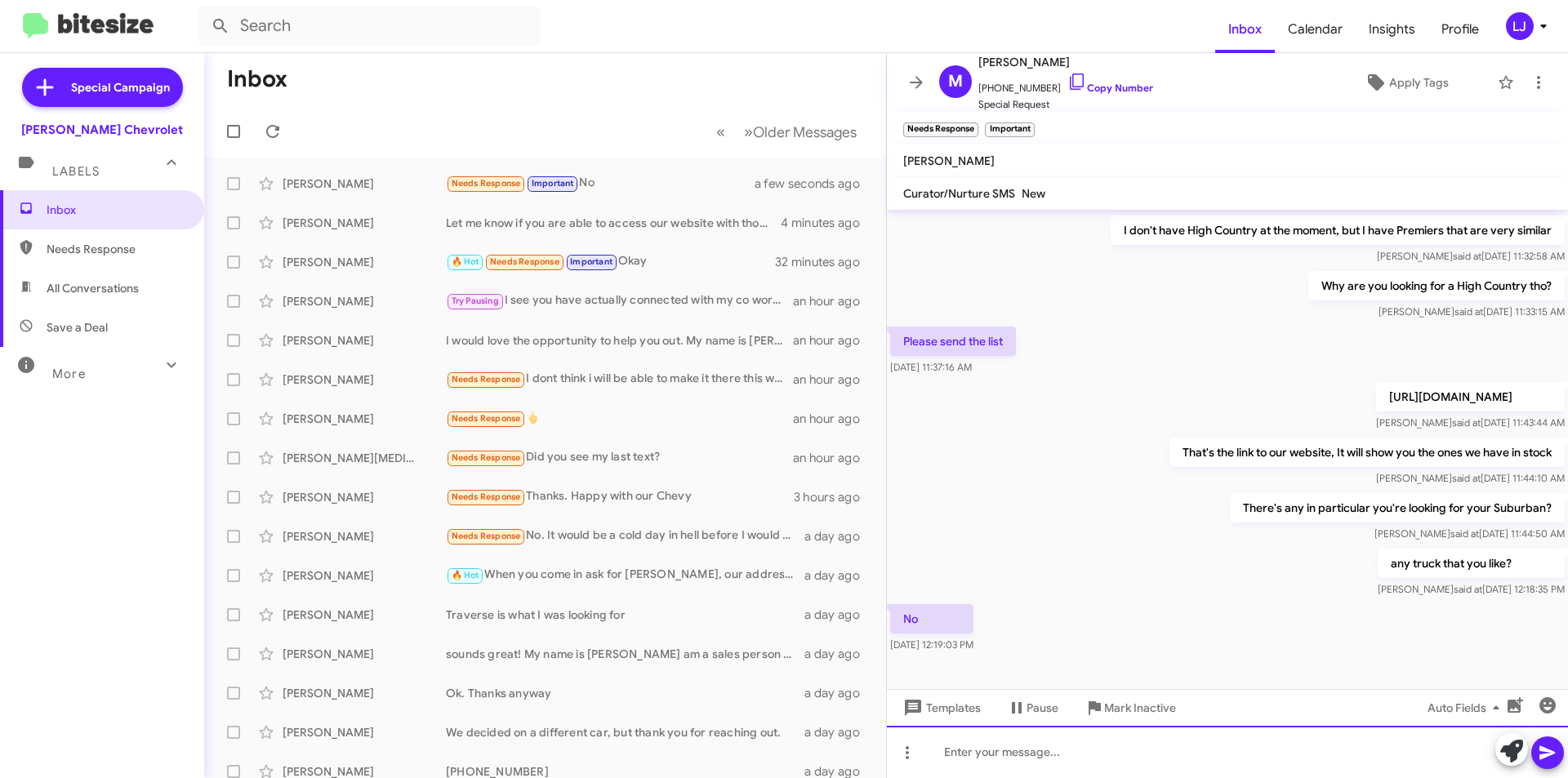
click at [1264, 739] on div at bounding box center [1227, 752] width 681 height 52
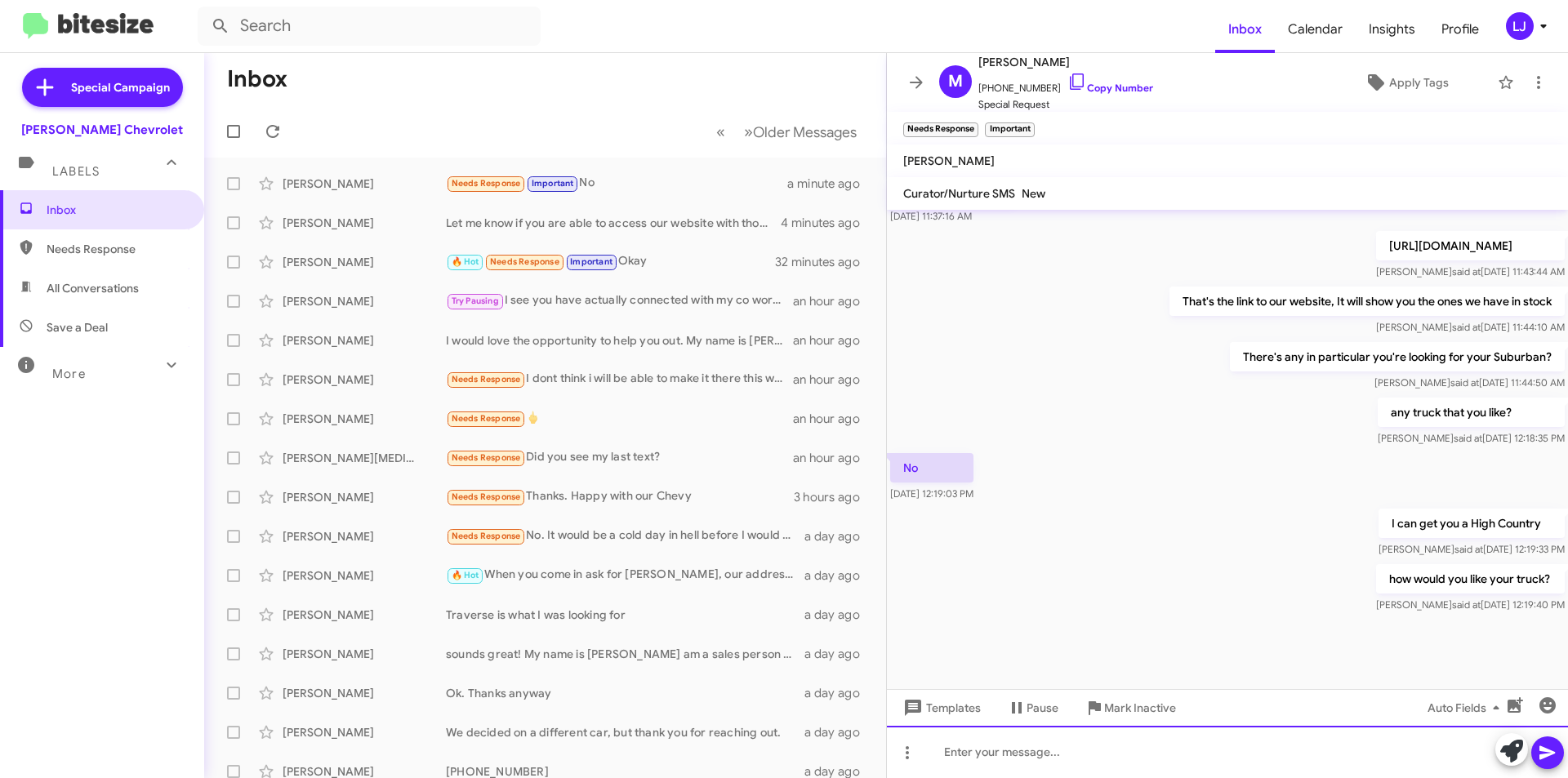
scroll to position [773, 0]
